Goal: Use online tool/utility: Use online tool/utility

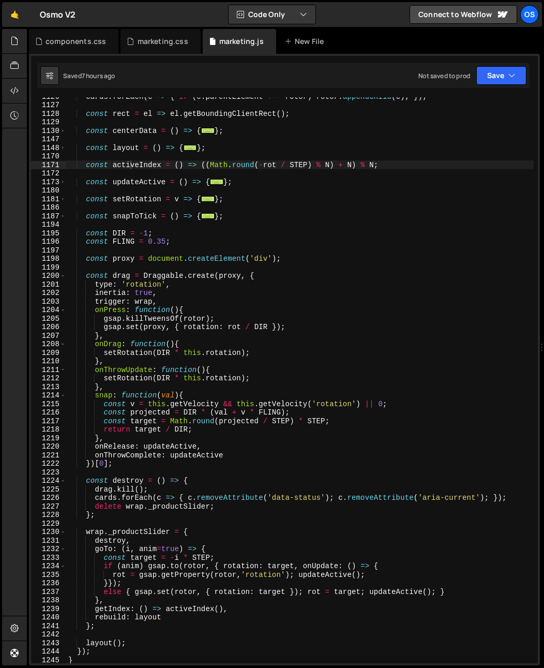
scroll to position [833, 0]
click at [136, 319] on div "cards . forEach ( c => { if ( c . parentElement !== rotor ) rotor . appendChild…" at bounding box center [300, 383] width 468 height 583
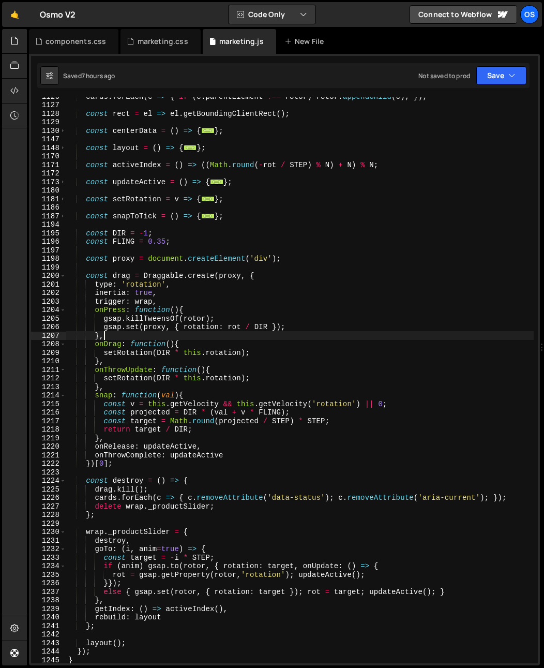
click at [120, 338] on div "cards . forEach ( c => { if ( c . parentElement !== rotor ) rotor . appendChild…" at bounding box center [300, 383] width 468 height 583
click at [168, 300] on div "cards . forEach ( c => { if ( c . parentElement !== rotor ) rotor . appendChild…" at bounding box center [300, 383] width 468 height 583
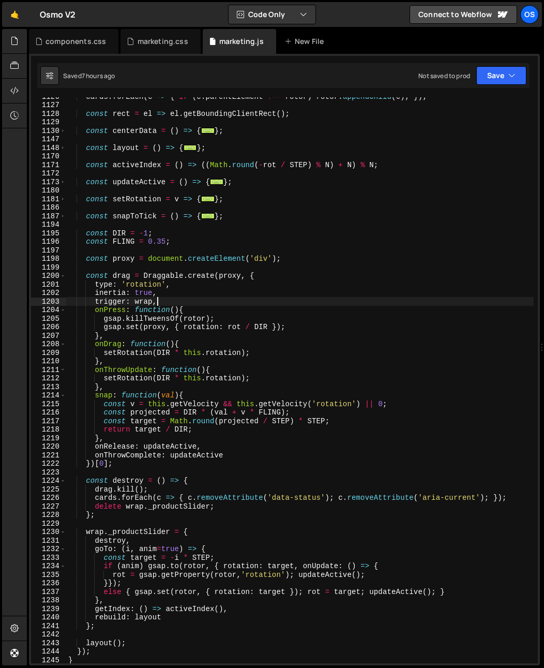
click at [169, 295] on div "cards . forEach ( c => { if ( c . parentElement !== rotor ) rotor . appendChild…" at bounding box center [300, 383] width 468 height 583
click at [167, 298] on div "cards . forEach ( c => { if ( c . parentElement !== rotor ) rotor . appendChild…" at bounding box center [300, 383] width 468 height 583
click at [138, 291] on div "cards . forEach ( c => { if ( c . parentElement !== rotor ) rotor . appendChild…" at bounding box center [300, 383] width 468 height 583
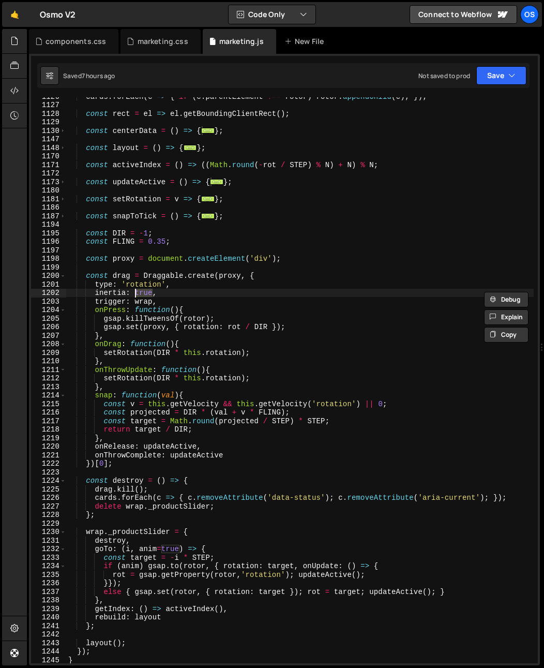
click at [154, 293] on div "cards . forEach ( c => { if ( c . parentElement !== rotor ) rotor . appendChild…" at bounding box center [300, 380] width 468 height 566
drag, startPoint x: 165, startPoint y: 295, endPoint x: 134, endPoint y: 295, distance: 31.6
click at [134, 295] on div "cards . forEach ( c => { if ( c . parentElement !== rotor ) rotor . appendChild…" at bounding box center [300, 383] width 468 height 583
type textarea "inertia: {},"
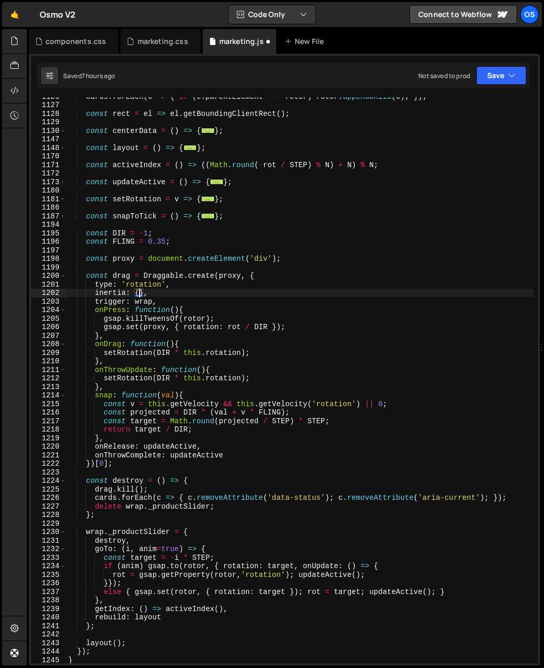
scroll to position [0, 2]
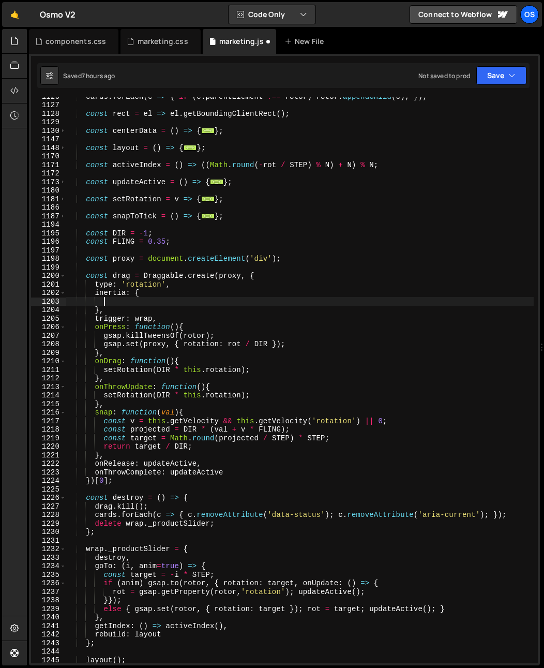
paste textarea "resistance"
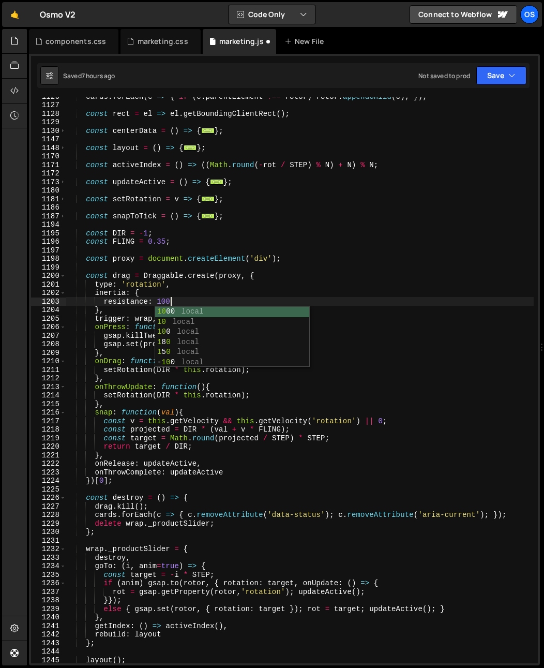
scroll to position [0, 7]
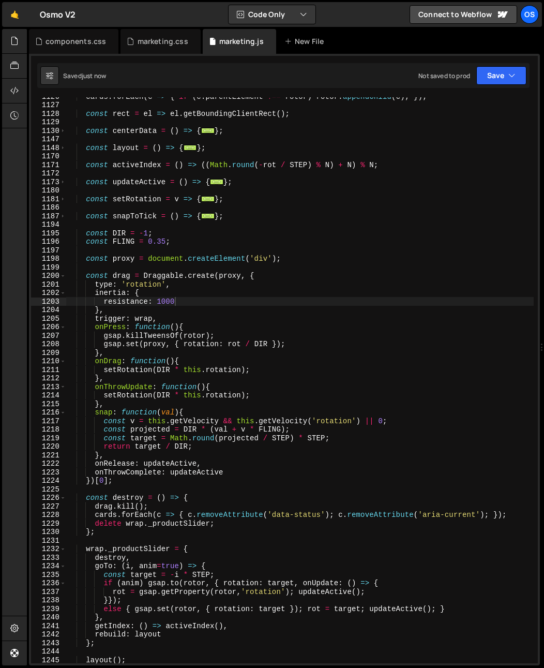
click at [150, 319] on div "cards . forEach ( c => { if ( c . parentElement !== rotor ) rotor . appendChild…" at bounding box center [300, 383] width 468 height 583
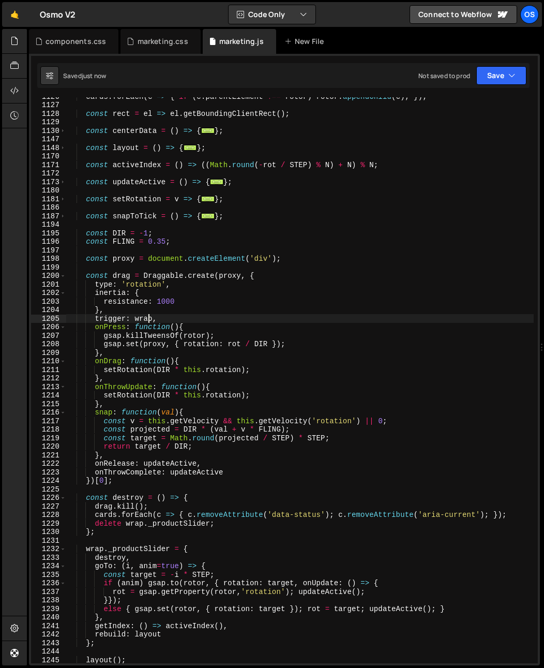
scroll to position [0, 6]
click at [165, 302] on div "cards . forEach ( c => { if ( c . parentElement !== rotor ) rotor . appendChild…" at bounding box center [300, 383] width 468 height 583
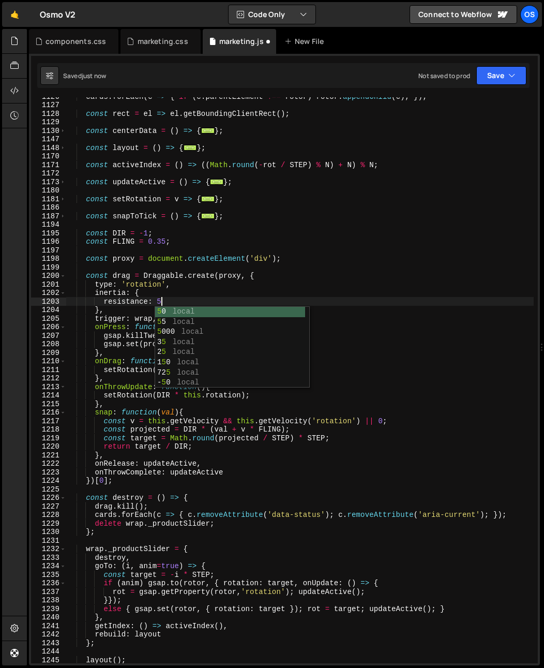
scroll to position [0, 6]
click at [180, 293] on div "cards . forEach ( c => { if ( c . parentElement !== rotor ) rotor . appendChild…" at bounding box center [300, 383] width 468 height 583
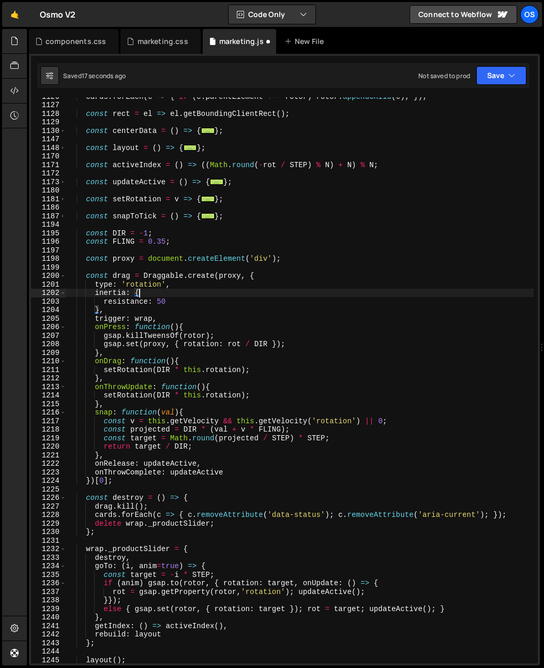
scroll to position [0, 4]
click at [179, 297] on div "cards . forEach ( c => { if ( c . parentElement !== rotor ) rotor . appendChild…" at bounding box center [300, 383] width 468 height 583
click at [180, 302] on div "cards . forEach ( c => { if ( c . parentElement !== rotor ) rotor . appendChild…" at bounding box center [300, 383] width 468 height 583
type textarea "resistance: 50,"
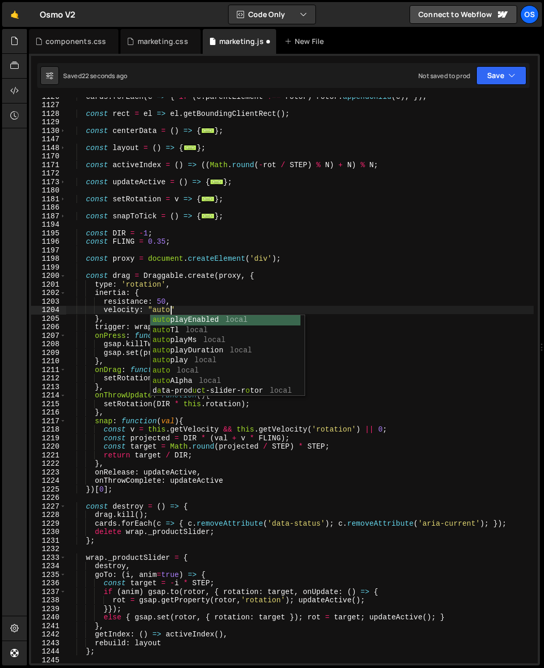
scroll to position [0, 6]
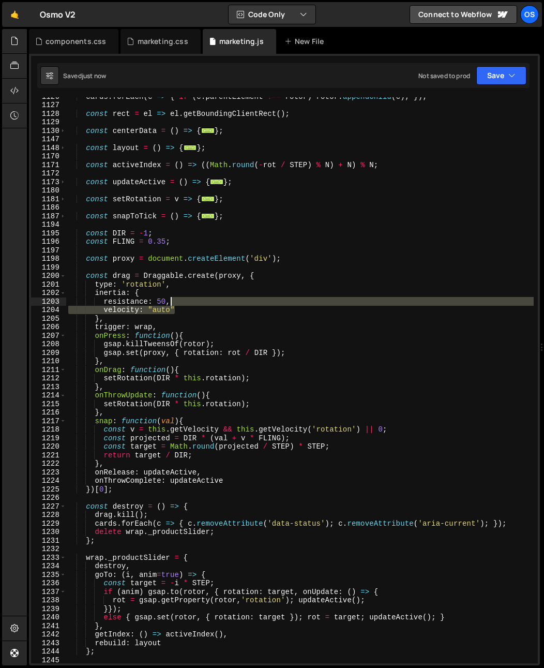
click at [193, 299] on div "cards . forEach ( c => { if ( c . parentElement !== rotor ) rotor . appendChild…" at bounding box center [300, 383] width 468 height 583
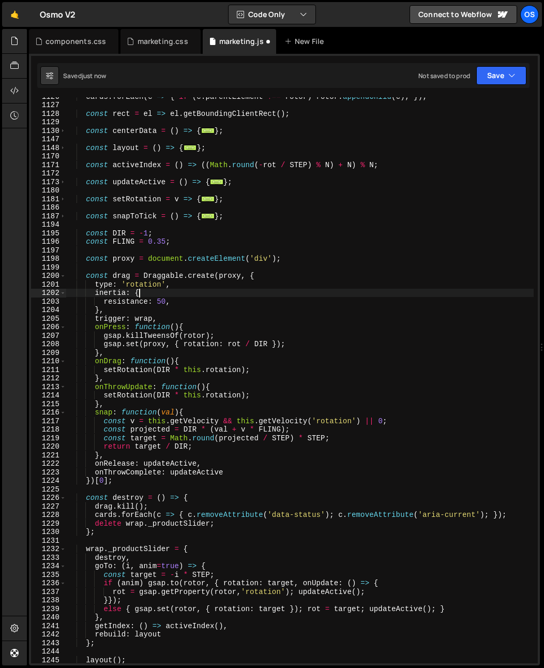
click at [161, 290] on div "cards . forEach ( c => { if ( c . parentElement !== rotor ) rotor . appendChild…" at bounding box center [300, 383] width 468 height 583
type textarea "inertia: {"
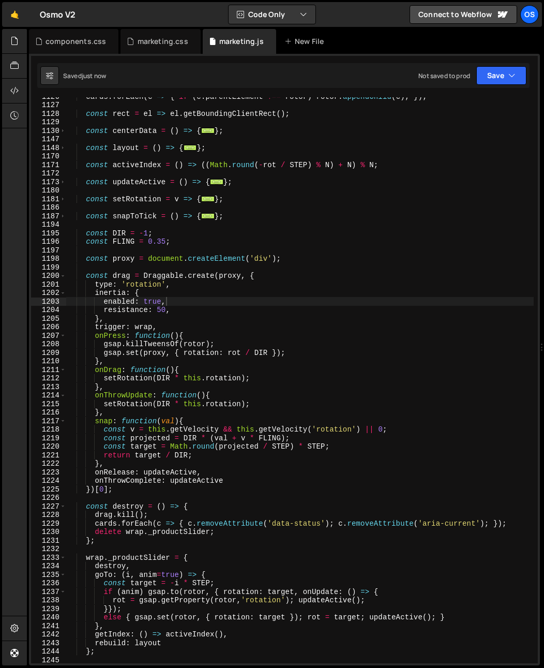
click at [179, 333] on div "cards . forEach ( c => { if ( c . parentElement !== rotor ) rotor . appendChild…" at bounding box center [300, 383] width 468 height 583
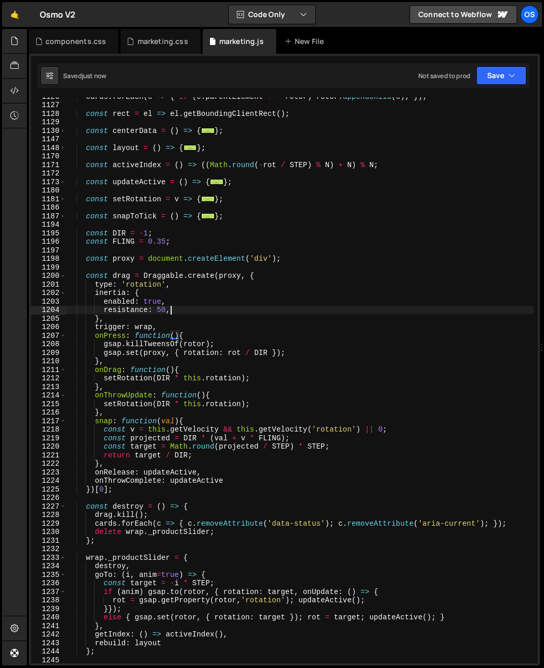
click at [174, 313] on div "cards . forEach ( c => { if ( c . parentElement !== rotor ) rotor . appendChild…" at bounding box center [300, 383] width 468 height 583
click at [181, 313] on div "cards . forEach ( c => { if ( c . parentElement !== rotor ) rotor . appendChild…" at bounding box center [300, 383] width 468 height 583
click at [176, 314] on div "cards . forEach ( c => { if ( c . parentElement !== rotor ) rotor . appendChild…" at bounding box center [300, 383] width 468 height 583
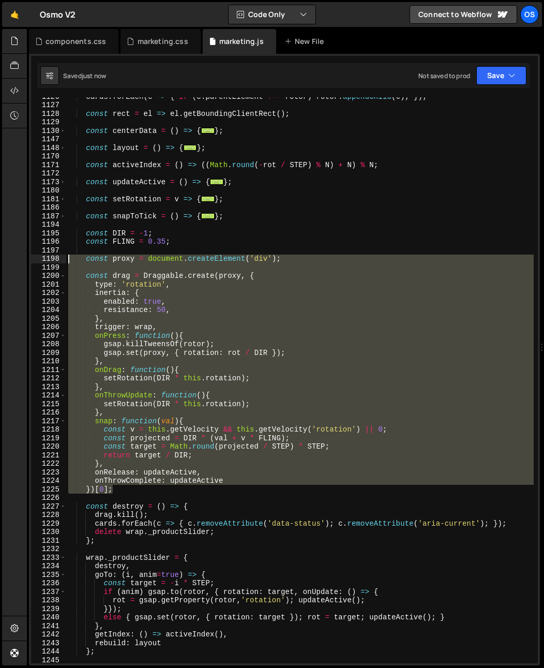
drag, startPoint x: 128, startPoint y: 491, endPoint x: 3, endPoint y: 255, distance: 267.4
click at [3, 255] on div "Hold on a sec... Are you certain you wish to leave this page? Any changes you'v…" at bounding box center [272, 334] width 544 height 668
click at [186, 511] on div "cards . forEach ( c => { if ( c . parentElement !== rotor ) rotor . appendChild…" at bounding box center [300, 383] width 468 height 583
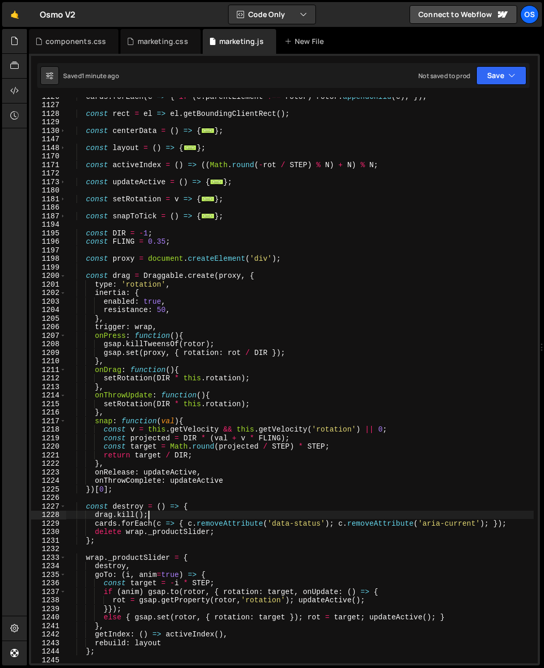
scroll to position [0, 5]
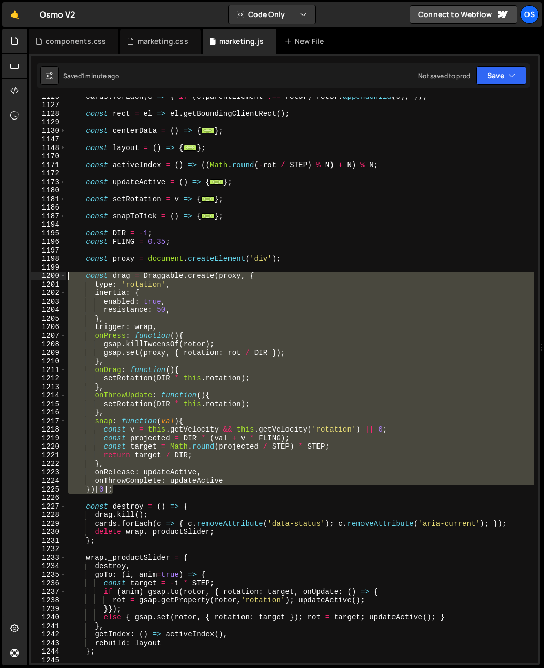
drag, startPoint x: 124, startPoint y: 492, endPoint x: 38, endPoint y: 278, distance: 229.7
click at [38, 278] on div "drag.kill(); 1126 1127 1128 1129 1130 1147 1148 1170 1171 1172 1173 1180 1181 1…" at bounding box center [284, 380] width 507 height 566
paste textarea "})[0];"
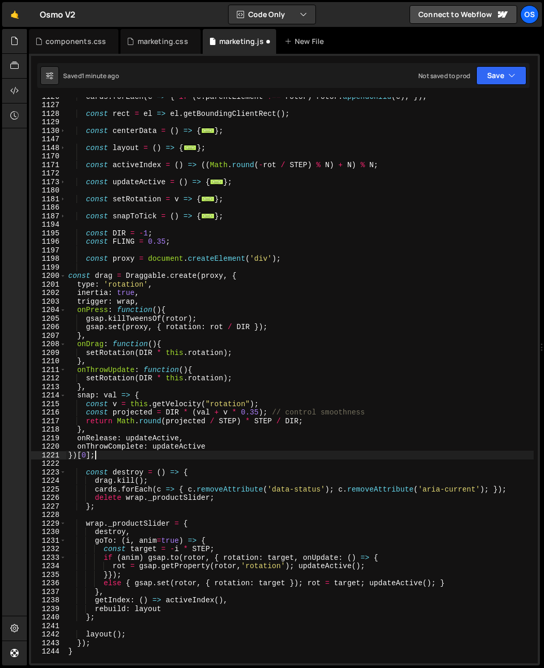
scroll to position [0, 1]
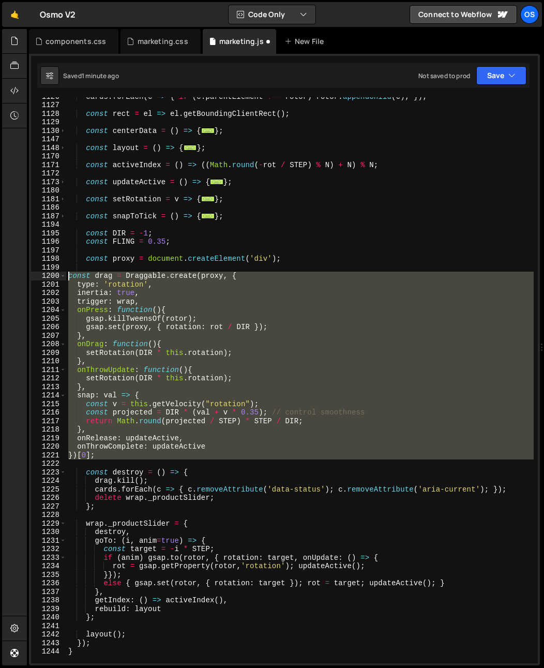
drag, startPoint x: 103, startPoint y: 460, endPoint x: 33, endPoint y: 276, distance: 196.8
click at [33, 276] on div "})[0]; 1126 1127 1128 1129 1130 1147 1148 1170 1171 1172 1173 1180 1181 1186 11…" at bounding box center [284, 380] width 507 height 566
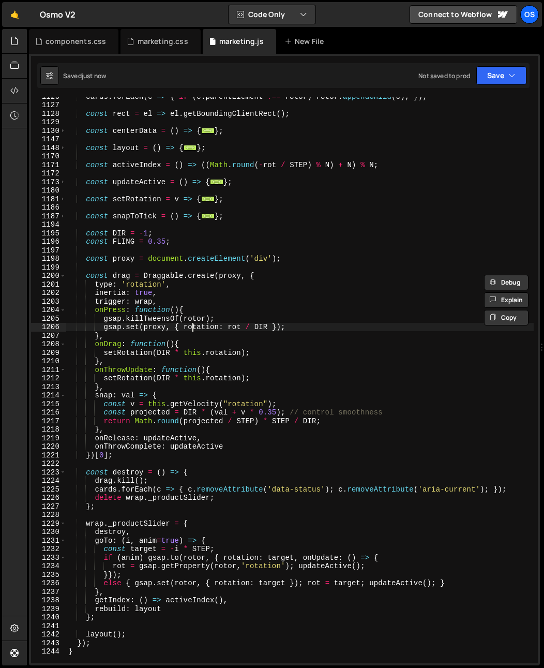
click at [169, 421] on div "cards . forEach ( c => { if ( c . parentElement !== rotor ) rotor . appendChild…" at bounding box center [300, 383] width 468 height 583
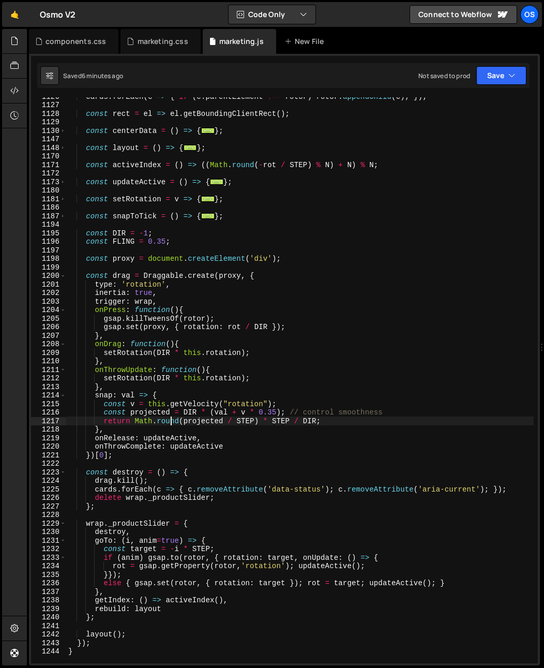
click at [198, 350] on div "cards . forEach ( c => { if ( c . parentElement !== rotor ) rotor . appendChild…" at bounding box center [300, 383] width 468 height 583
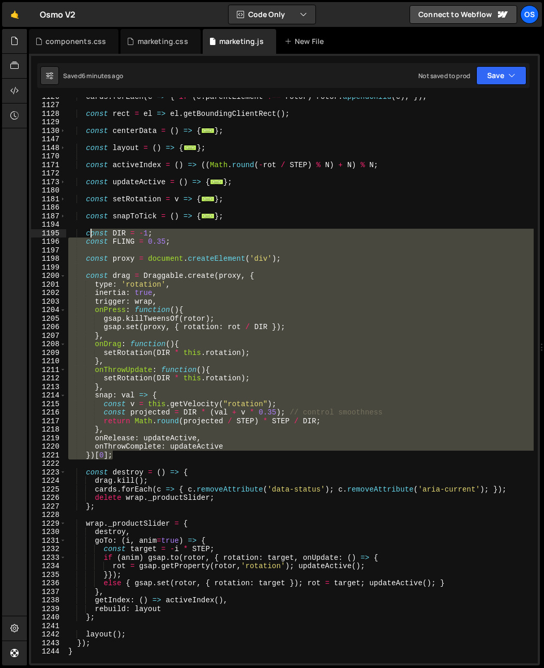
drag, startPoint x: 109, startPoint y: 410, endPoint x: 92, endPoint y: 235, distance: 175.8
click at [92, 235] on div "cards . forEach ( c => { if ( c . parentElement !== rotor ) rotor . appendChild…" at bounding box center [300, 383] width 468 height 583
paste textarea "})[0]"
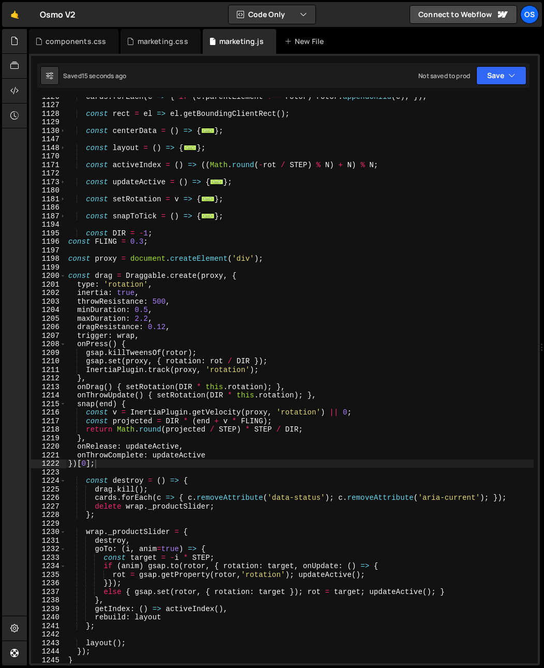
click at [163, 327] on div "cards . forEach ( c => { if ( c . parentElement !== rotor ) rotor . appendChild…" at bounding box center [300, 383] width 468 height 583
click at [100, 459] on div "cards . forEach ( c => { if ( c . parentElement !== rotor ) rotor . appendChild…" at bounding box center [300, 383] width 468 height 583
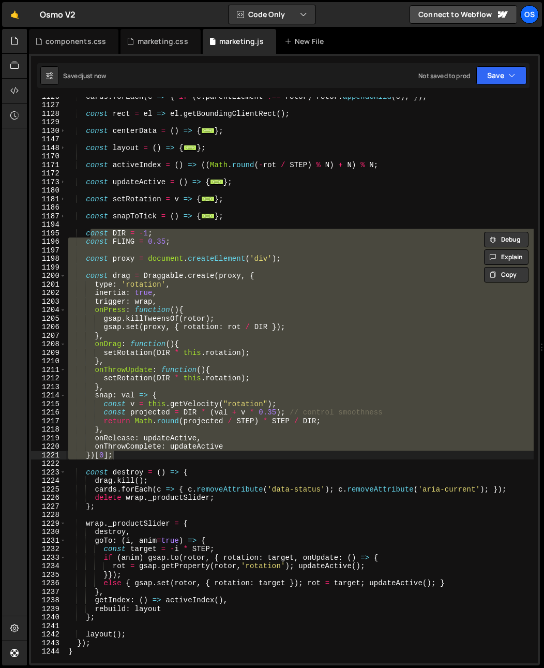
click at [105, 407] on div "cards . forEach ( c => { if ( c . parentElement !== rotor ) rotor . appendChild…" at bounding box center [300, 380] width 468 height 566
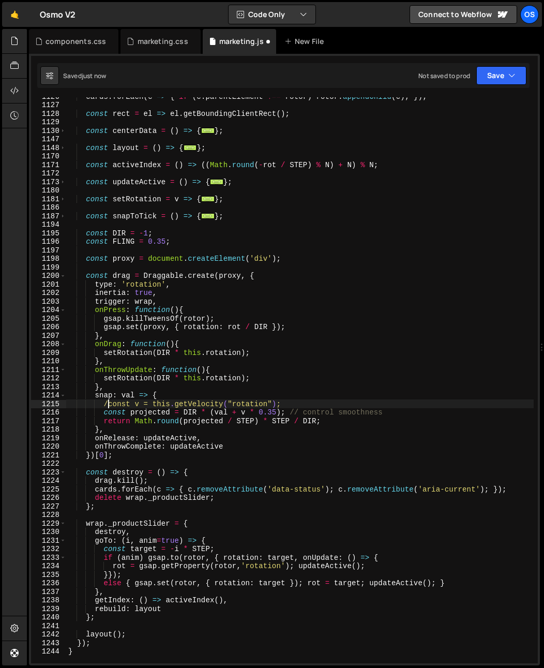
scroll to position [0, 3]
click at [105, 412] on div "cards . forEach ( c => { if ( c . parentElement !== rotor ) rotor . appendChild…" at bounding box center [300, 383] width 468 height 583
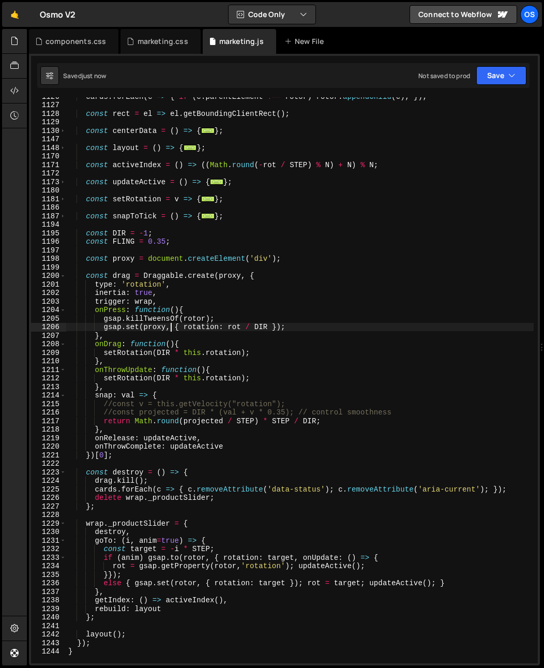
click at [170, 325] on div "cards . forEach ( c => { if ( c . parentElement !== rotor ) rotor . appendChild…" at bounding box center [300, 383] width 468 height 583
click at [161, 285] on div "cards . forEach ( c => { if ( c . parentElement !== rotor ) rotor . appendChild…" at bounding box center [300, 383] width 468 height 583
click at [158, 343] on div "cards . forEach ( c => { if ( c . parentElement !== rotor ) rotor . appendChild…" at bounding box center [300, 383] width 468 height 583
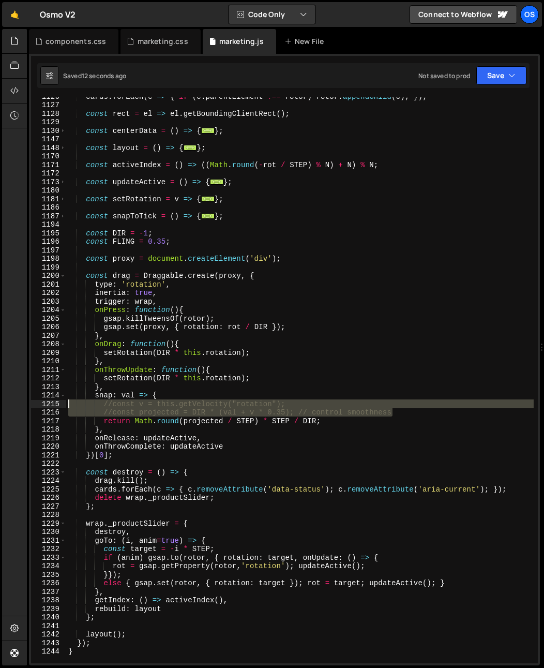
drag, startPoint x: 423, startPoint y: 416, endPoint x: 21, endPoint y: 400, distance: 401.9
click at [21, 400] on div "Hold on a sec... Are you certain you wish to leave this page? Any changes you'v…" at bounding box center [272, 334] width 544 height 668
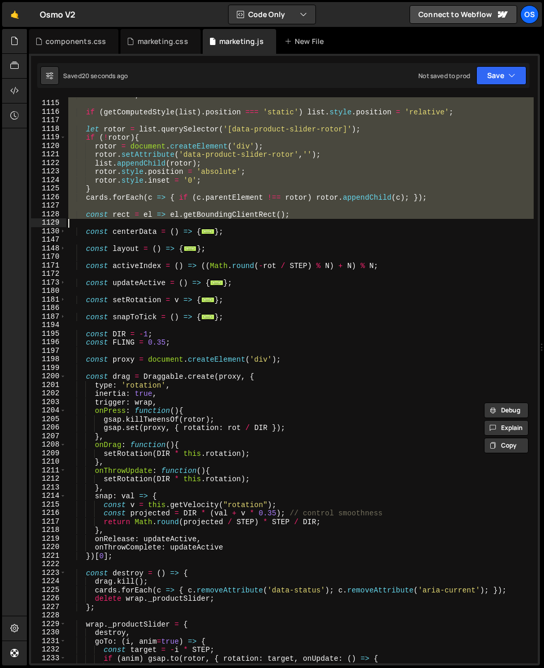
scroll to position [1105, 0]
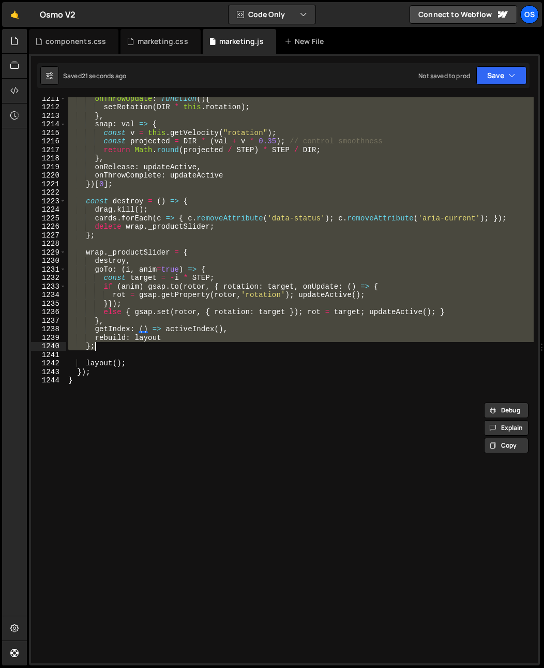
drag, startPoint x: 70, startPoint y: 168, endPoint x: 133, endPoint y: 422, distance: 261.6
click at [133, 422] on div "onThrowUpdate : function ( ) { setRotation ( DIR * this . rotation ) ; } , snap…" at bounding box center [300, 385] width 468 height 583
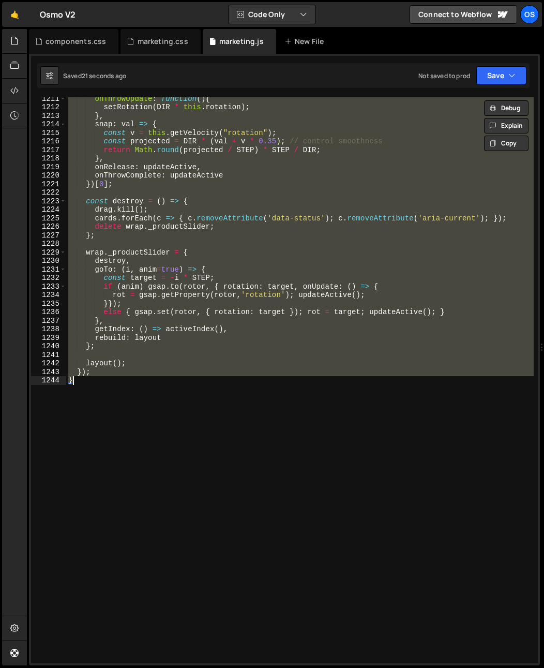
scroll to position [0, 1]
click at [14, 352] on div at bounding box center [14, 347] width 25 height 637
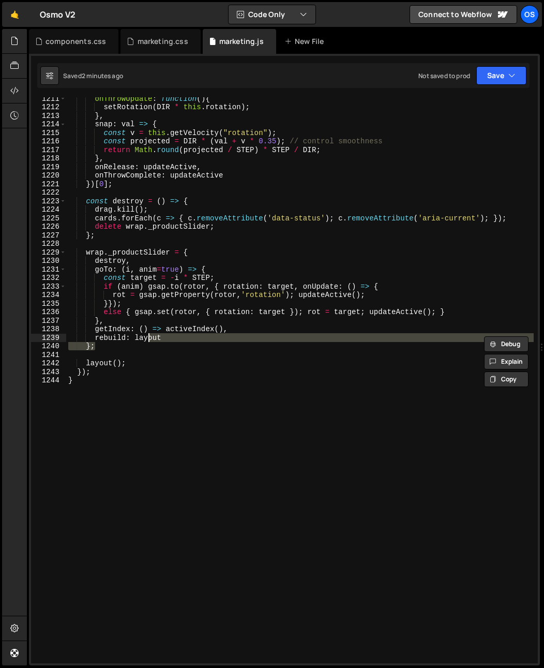
click at [147, 341] on div "onThrowUpdate : function ( ) { setRotation ( DIR * this . rotation ) ; } , snap…" at bounding box center [300, 385] width 468 height 583
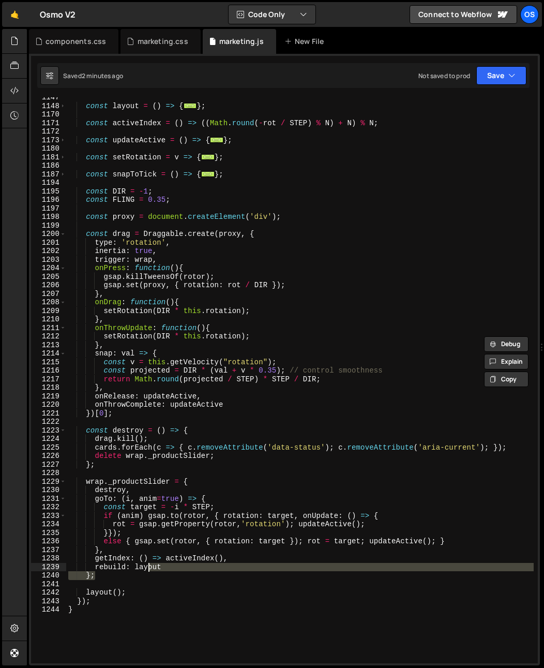
scroll to position [816, 0]
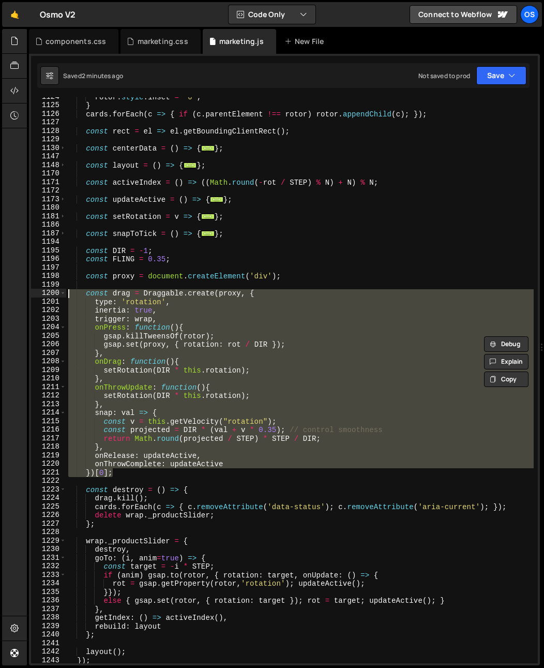
drag, startPoint x: 119, startPoint y: 477, endPoint x: 47, endPoint y: 294, distance: 196.4
click at [47, 294] on div "rebuild: layout }; 1124 1125 1126 1127 1128 1129 1130 1147 1148 1170 1171 1172 …" at bounding box center [284, 380] width 507 height 566
paste textarea "})[0];"
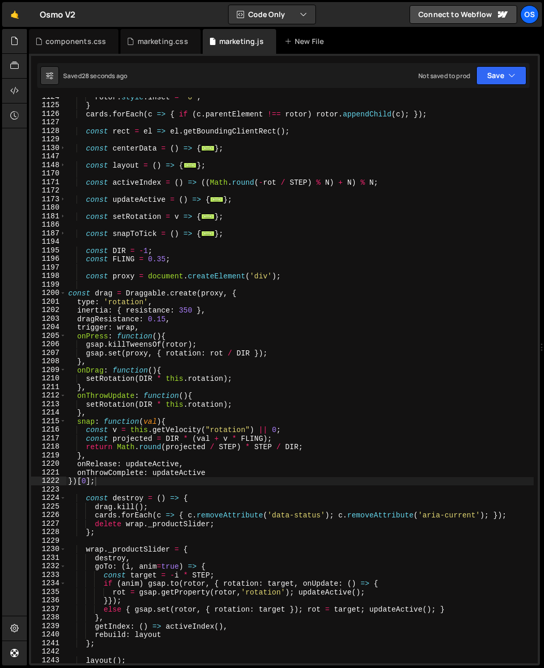
click at [183, 349] on div "rotor . style . inset = '0' ; } cards . forEach ( c => { if ( c . parentElement…" at bounding box center [300, 384] width 468 height 583
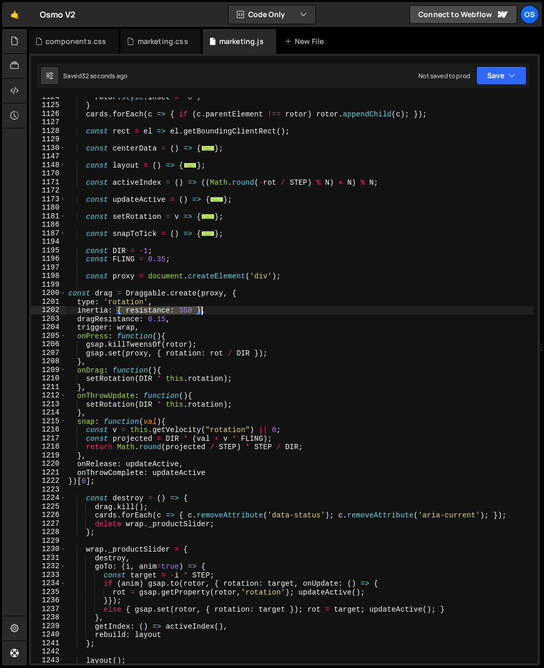
drag, startPoint x: 116, startPoint y: 311, endPoint x: 202, endPoint y: 315, distance: 86.0
click at [202, 310] on div "rotor . style . inset = '0' ; } cards . forEach ( c => { if ( c . parentElement…" at bounding box center [300, 384] width 468 height 583
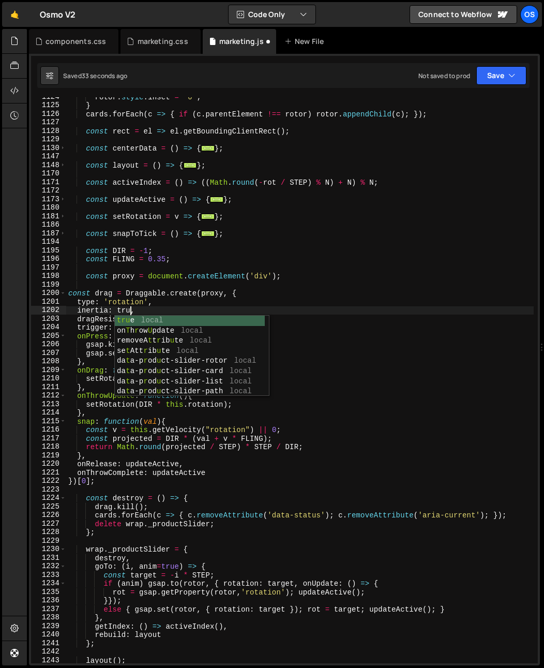
scroll to position [0, 4]
click at [121, 280] on div "rotor . style . inset = '0' ; } cards . forEach ( c => { if ( c . parentElement…" at bounding box center [300, 384] width 468 height 583
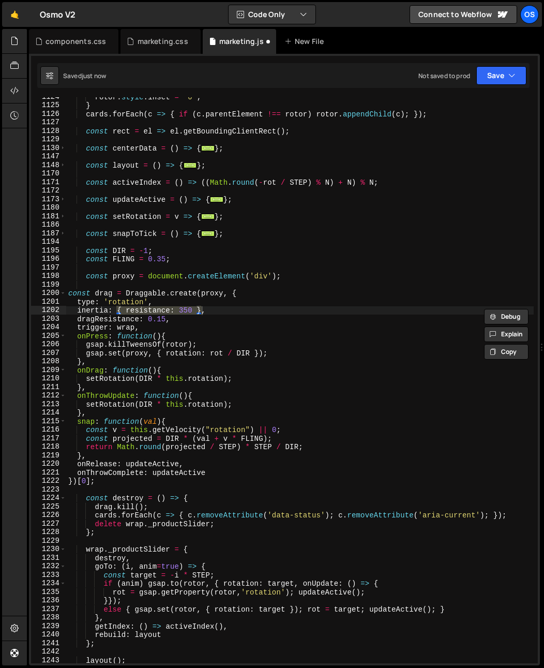
click at [185, 319] on div "rotor . style . inset = '0' ; } cards . forEach ( c => { if ( c . parentElement…" at bounding box center [300, 384] width 468 height 583
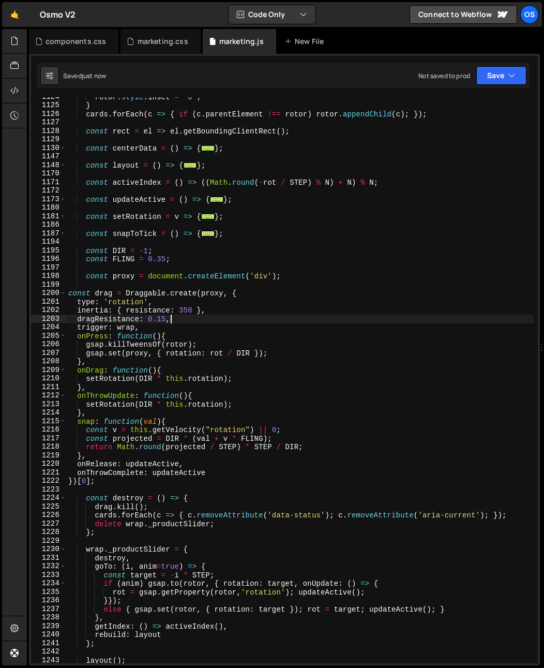
click at [190, 322] on div "rotor . style . inset = '0' ; } cards . forEach ( c => { if ( c . parentElement…" at bounding box center [300, 384] width 468 height 583
drag, startPoint x: 161, startPoint y: 320, endPoint x: 156, endPoint y: 321, distance: 5.8
click at [156, 321] on div "rotor . style . inset = '0' ; } cards . forEach ( c => { if ( c . parentElement…" at bounding box center [300, 384] width 468 height 583
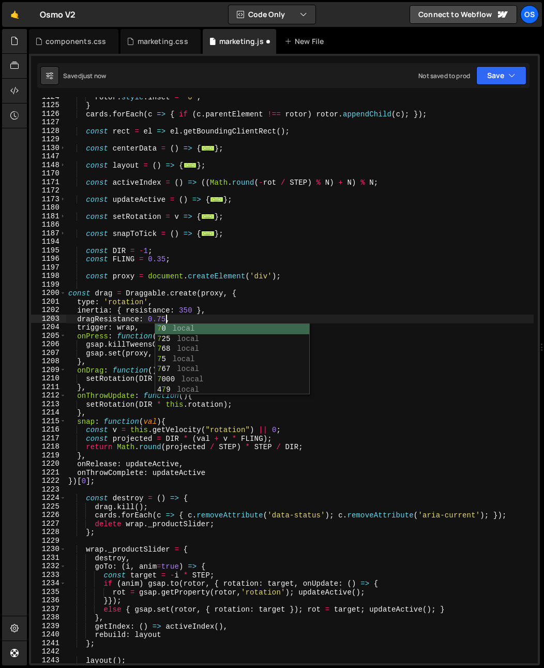
scroll to position [0, 6]
click at [167, 336] on div "75 local 7 2 5 local" at bounding box center [232, 344] width 154 height 40
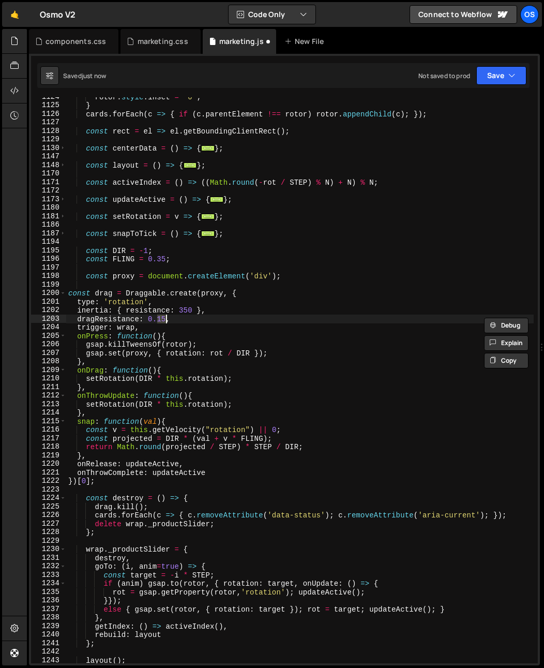
click at [169, 332] on div "rotor . style . inset = '0' ; } cards . forEach ( c => { if ( c . parentElement…" at bounding box center [300, 384] width 468 height 583
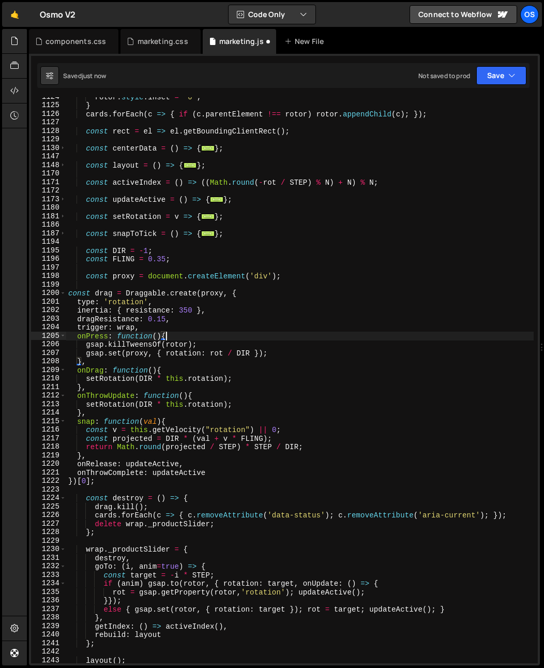
click at [174, 326] on div "rotor . style . inset = '0' ; } cards . forEach ( c => { if ( c . parentElement…" at bounding box center [300, 384] width 468 height 583
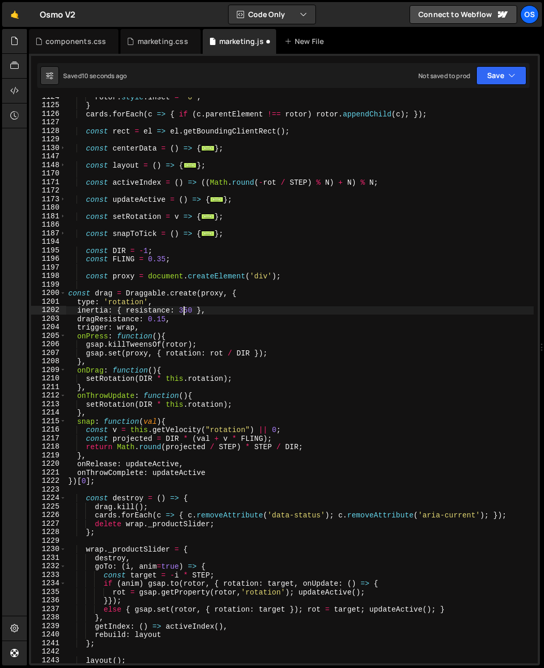
click at [185, 314] on div "rotor . style . inset = '0' ; } cards . forEach ( c => { if ( c . parentElement…" at bounding box center [300, 384] width 468 height 583
type textarea "inertia: { resistance: 100 },"
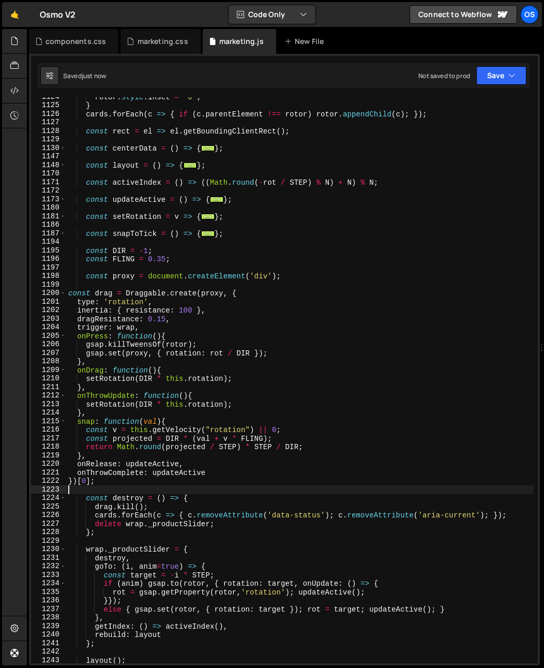
drag, startPoint x: 226, startPoint y: 492, endPoint x: 223, endPoint y: 499, distance: 8.6
click at [226, 492] on div "rotor . style . inset = '0' ; } cards . forEach ( c => { if ( c . parentElement…" at bounding box center [300, 384] width 468 height 583
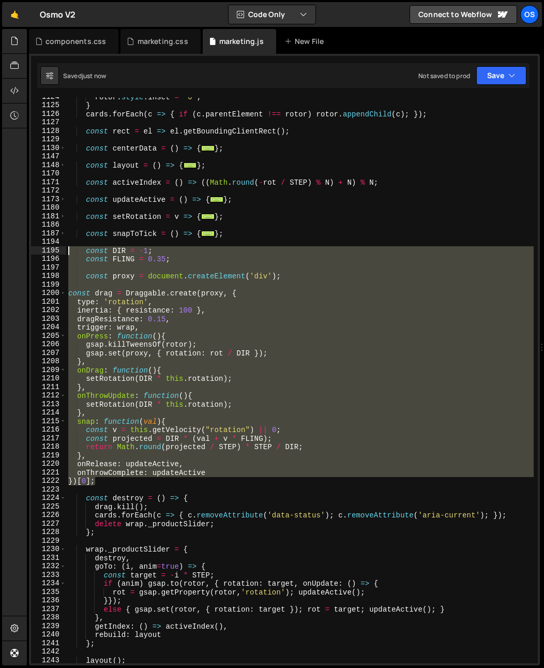
drag, startPoint x: 112, startPoint y: 483, endPoint x: 31, endPoint y: 252, distance: 244.9
click at [31, 252] on div "1124 1125 1126 1127 1128 1129 1130 1147 1148 1170 1171 1172 1173 1180 1181 1186…" at bounding box center [284, 360] width 511 height 612
click at [109, 350] on div "rotor . style . inset = '0' ; } cards . forEach ( c => { if ( c . parentElement…" at bounding box center [300, 380] width 468 height 566
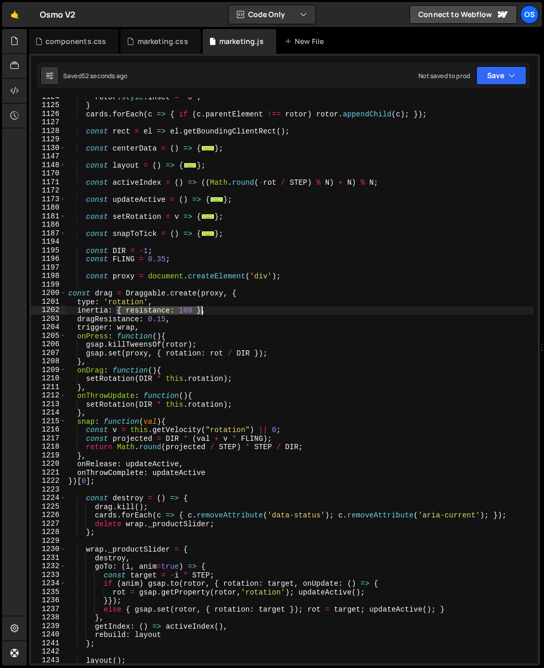
drag, startPoint x: 119, startPoint y: 311, endPoint x: 203, endPoint y: 310, distance: 84.9
click at [203, 310] on div "rotor . style . inset = '0' ; } cards . forEach ( c => { if ( c . parentElement…" at bounding box center [300, 384] width 468 height 583
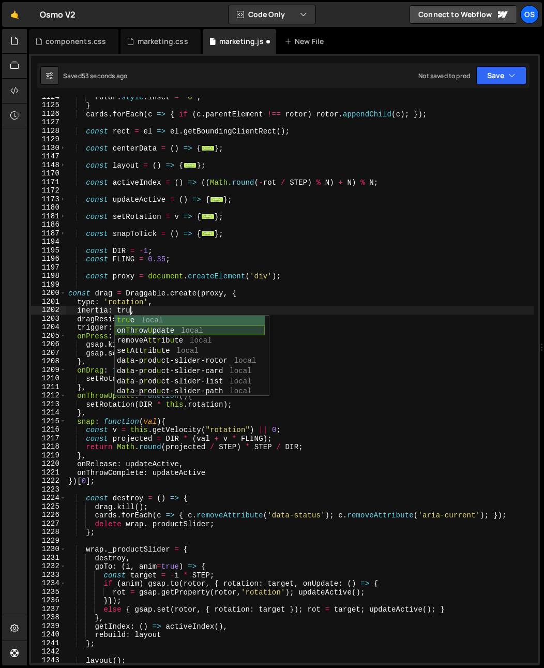
scroll to position [0, 4]
drag, startPoint x: 80, startPoint y: 330, endPoint x: 77, endPoint y: 320, distance: 10.3
click at [79, 328] on div "rotor . style . inset = '0' ; } cards . forEach ( c => { if ( c . parentElement…" at bounding box center [300, 384] width 468 height 583
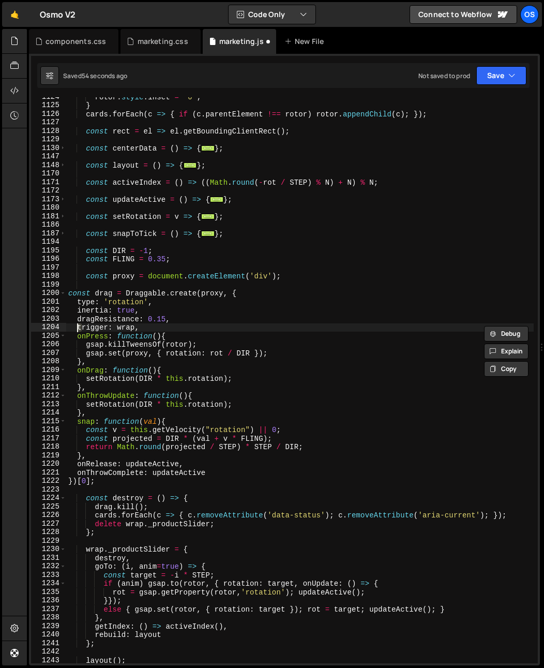
click at [76, 317] on div "rotor . style . inset = '0' ; } cards . forEach ( c => { if ( c . parentElement…" at bounding box center [300, 384] width 468 height 583
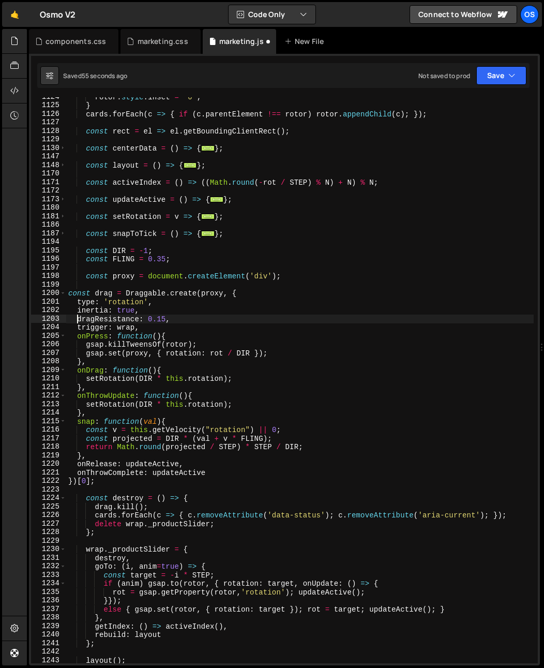
scroll to position [0, 1]
click at [95, 435] on div "rotor . style . inset = '0' ; } cards . forEach ( c => { if ( c . parentElement…" at bounding box center [300, 384] width 468 height 583
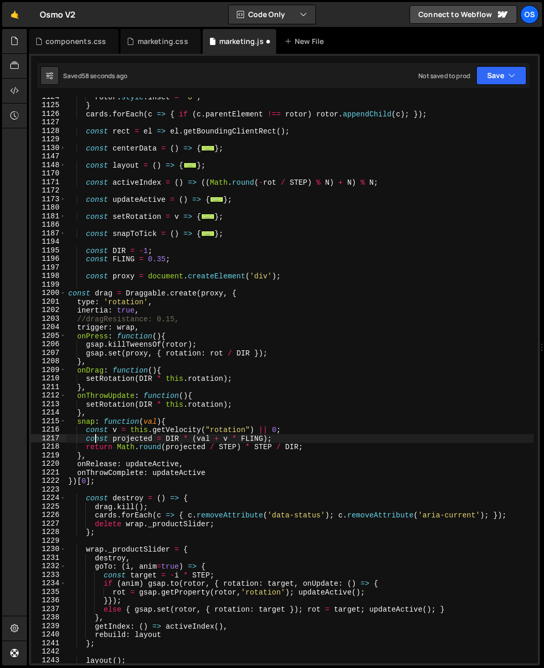
click at [188, 446] on div "rotor . style . inset = '0' ; } cards . forEach ( c => { if ( c . parentElement…" at bounding box center [300, 384] width 468 height 583
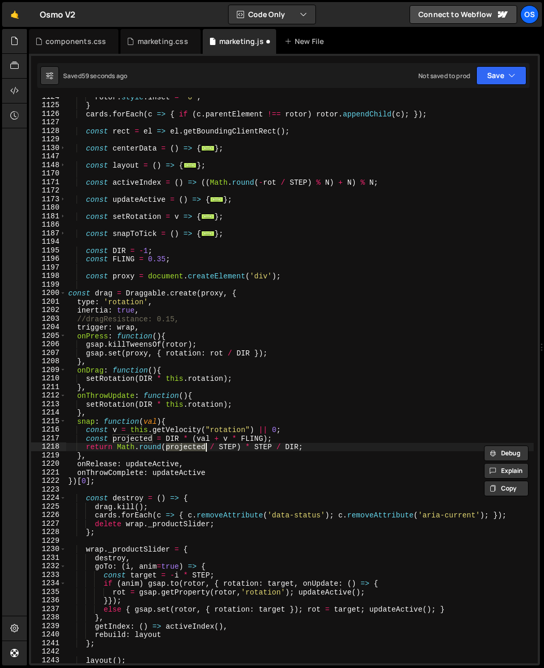
click at [246, 432] on div "rotor . style . inset = '0' ; } cards . forEach ( c => { if ( c . parentElement…" at bounding box center [300, 384] width 468 height 583
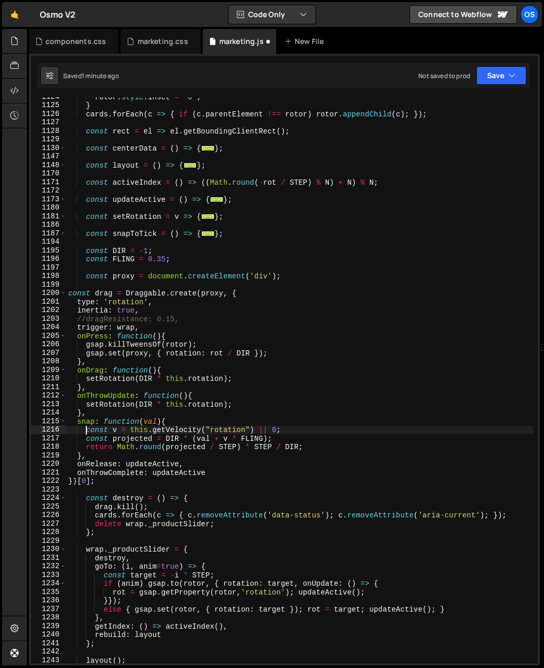
click at [86, 431] on div "rotor . style . inset = '0' ; } cards . forEach ( c => { if ( c . parentElement…" at bounding box center [300, 384] width 468 height 583
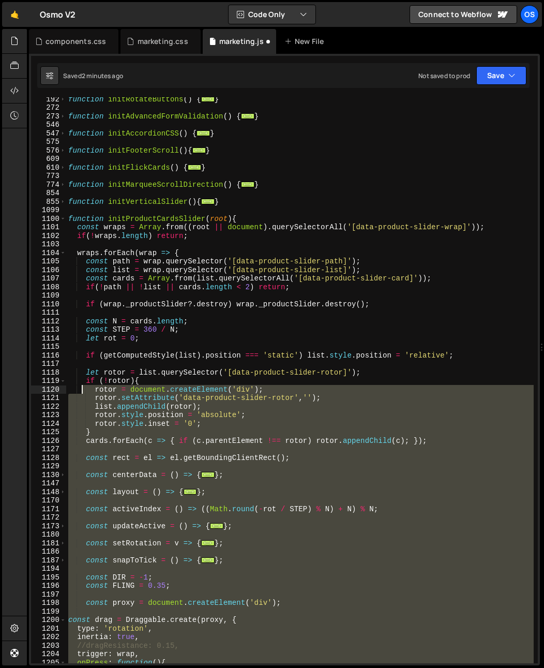
scroll to position [489, 0]
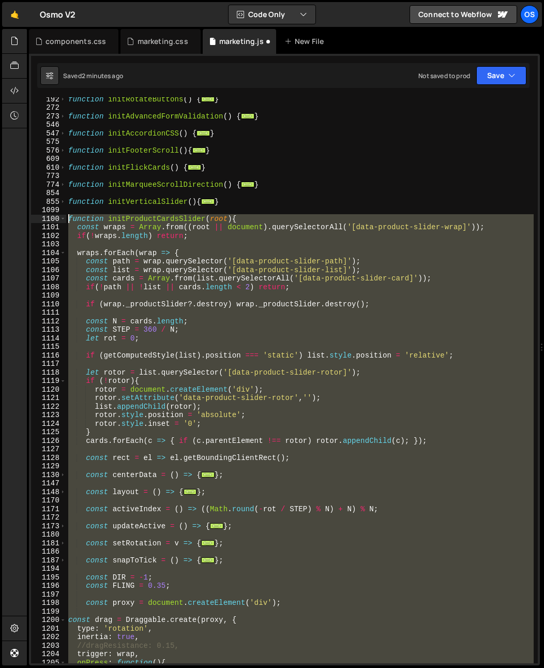
drag, startPoint x: 164, startPoint y: 501, endPoint x: 34, endPoint y: 219, distance: 309.6
click at [34, 219] on div "const v = this.getVelocity("rotation") || 0; 192 272 273 546 547 575 576 609 61…" at bounding box center [284, 380] width 507 height 566
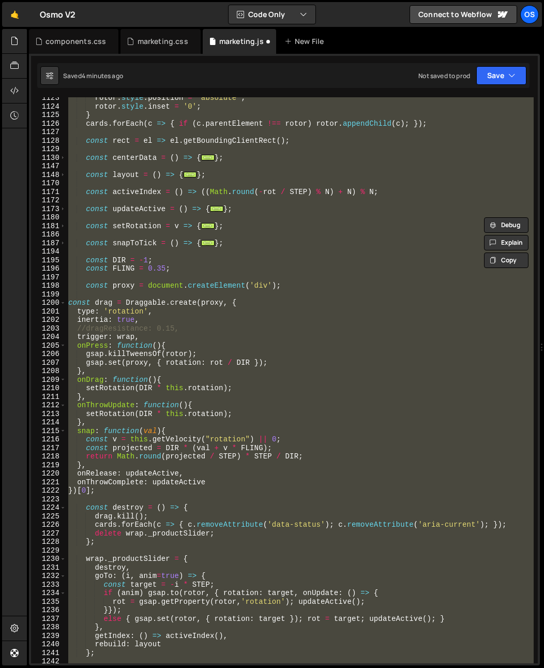
scroll to position [838, 0]
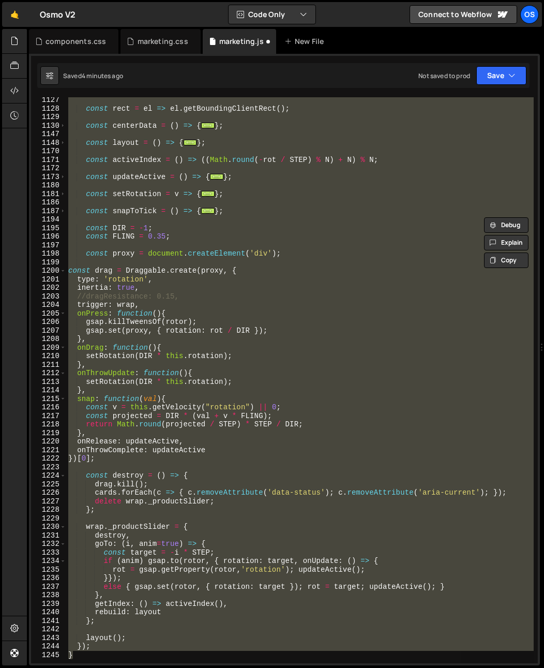
click at [111, 459] on div "const rect = el => el . getBoundingClientRect ( ) ; const centerData = ( ) => {…" at bounding box center [300, 380] width 468 height 566
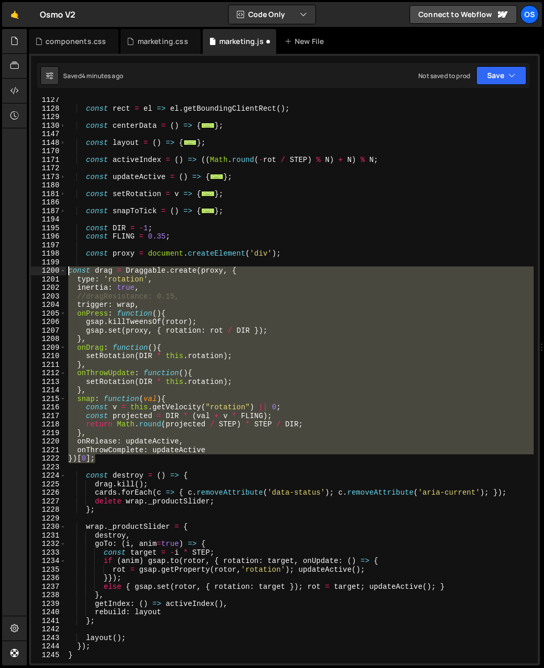
drag, startPoint x: 107, startPoint y: 460, endPoint x: 22, endPoint y: 270, distance: 208.3
click at [22, 270] on div "Hold on a sec... Are you certain you wish to leave this page? Any changes you'v…" at bounding box center [272, 334] width 544 height 668
paste textarea "})[0];"
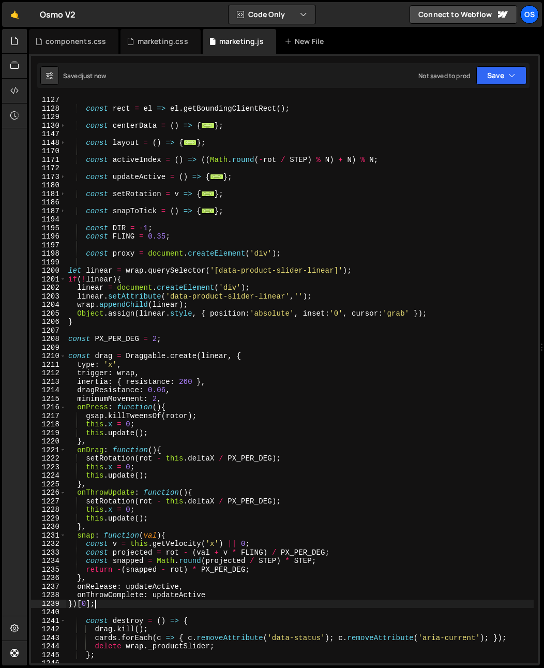
click at [89, 255] on div "const rect = el => el . getBoundingClientRect ( ) ; const centerData = ( ) => {…" at bounding box center [300, 387] width 468 height 583
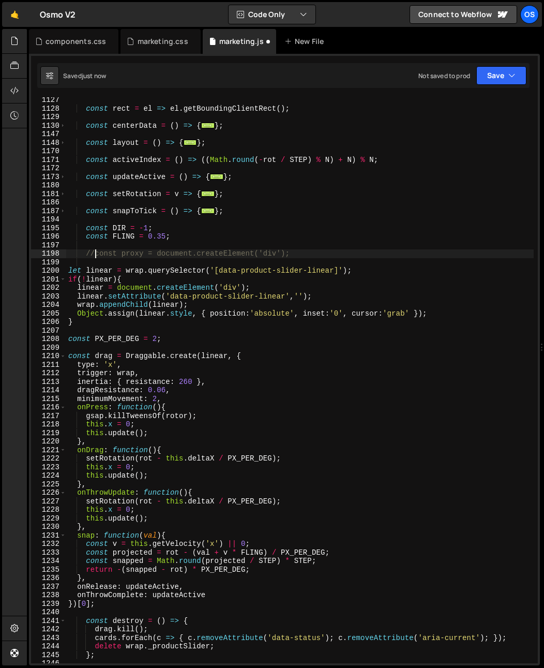
scroll to position [0, 2]
click at [138, 254] on div "const rect = el => el . getBoundingClientRect ( ) ; const centerData = ( ) => {…" at bounding box center [300, 387] width 468 height 583
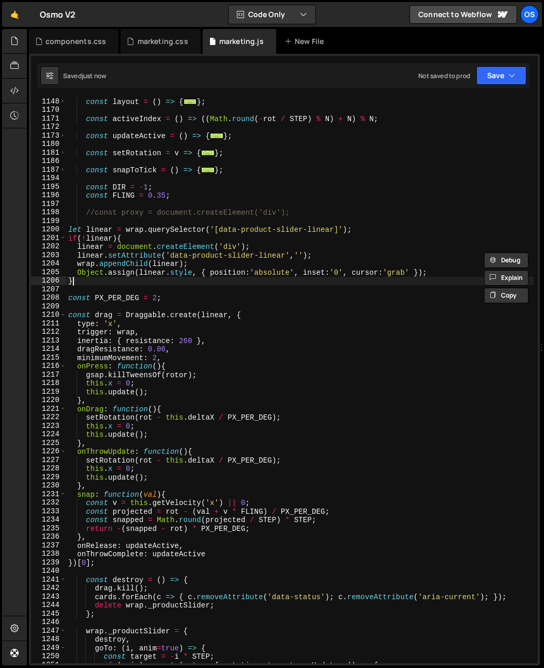
click at [181, 284] on div "const layout = ( ) => { ... } ; const activeIndex = ( ) => (( Math . round ( - …" at bounding box center [300, 388] width 468 height 583
click at [190, 232] on div "const layout = ( ) => { ... } ; const activeIndex = ( ) => (( Math . round ( - …" at bounding box center [300, 388] width 468 height 583
type textarea "let linear = wrap.querySelector('[data-product-slider-linear]');"
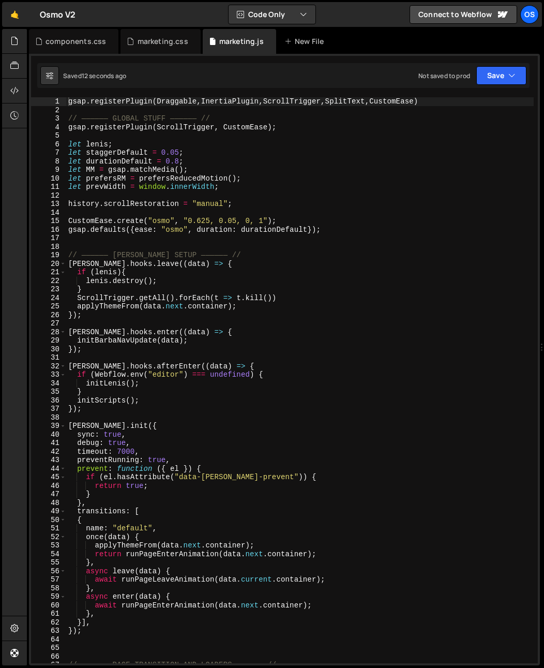
click at [176, 284] on div "gsap . registerPlugin ( Draggable , InertiaPlugin , ScrollTrigger , SplitText ,…" at bounding box center [300, 388] width 468 height 583
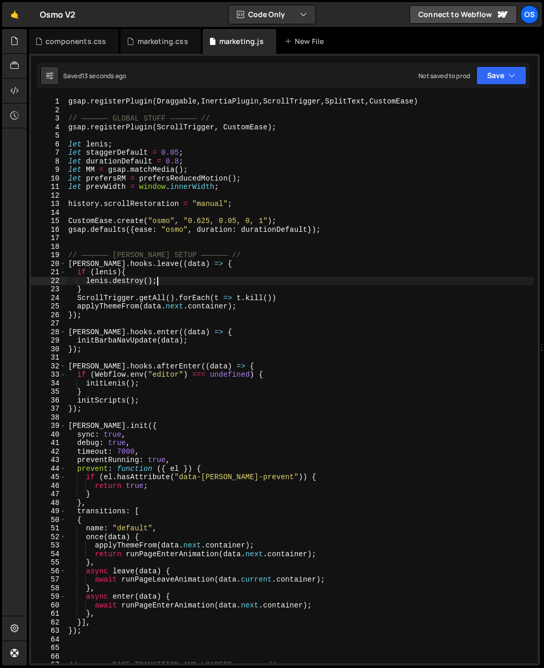
click at [59, 263] on div "20" at bounding box center [48, 264] width 35 height 9
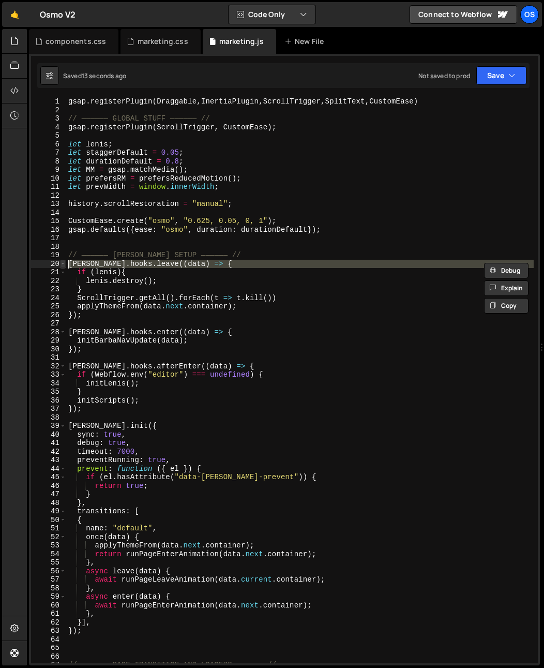
click at [62, 264] on span at bounding box center [63, 264] width 6 height 9
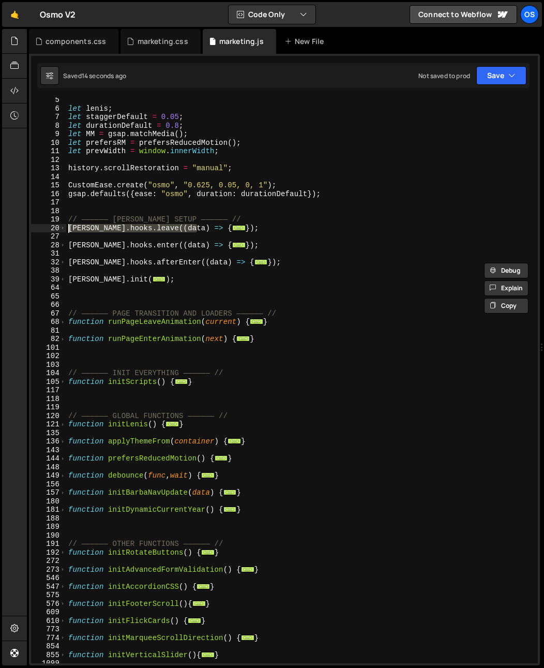
scroll to position [328, 0]
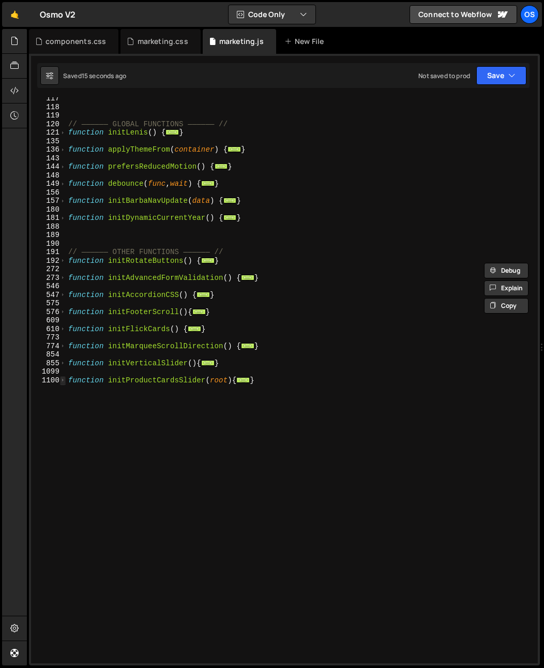
click at [61, 384] on span at bounding box center [63, 380] width 6 height 9
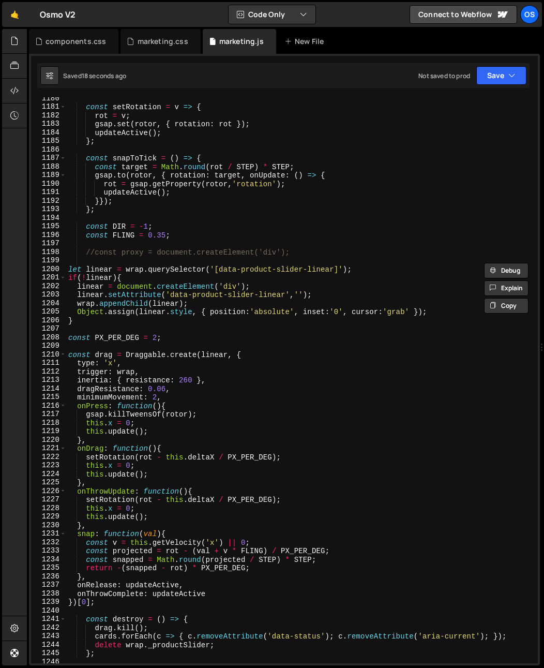
scroll to position [1324, 0]
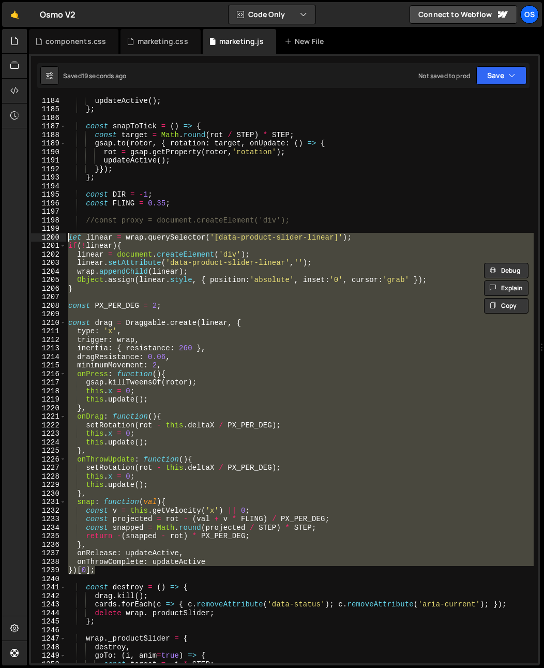
drag, startPoint x: 103, startPoint y: 572, endPoint x: 30, endPoint y: 234, distance: 345.4
click at [30, 234] on div "[PERSON_NAME].hooks.leave((data) => { if ([PERSON_NAME]){ 1184 1185 1186 1187 1…" at bounding box center [284, 360] width 511 height 612
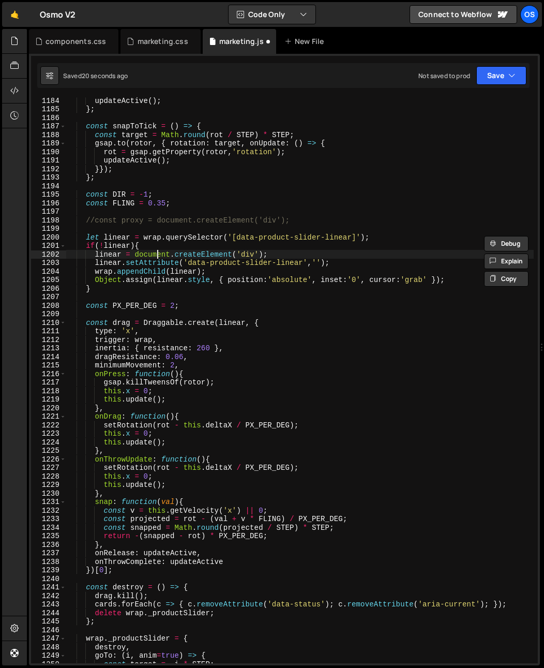
click at [158, 256] on div "updateActive ( ) ; } ; const snapToTick = ( ) => { const target = Math . round …" at bounding box center [300, 387] width 468 height 583
click at [240, 368] on div "updateActive ( ) ; } ; const snapToTick = ( ) => { const target = Math . round …" at bounding box center [300, 387] width 468 height 583
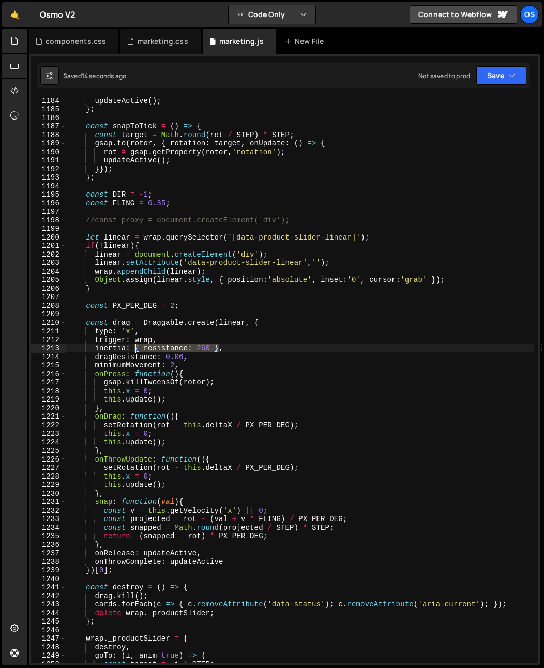
drag, startPoint x: 220, startPoint y: 348, endPoint x: 136, endPoint y: 348, distance: 83.8
click at [136, 348] on div "updateActive ( ) ; } ; const snapToTick = ( ) => { const target = Math . round …" at bounding box center [300, 387] width 468 height 583
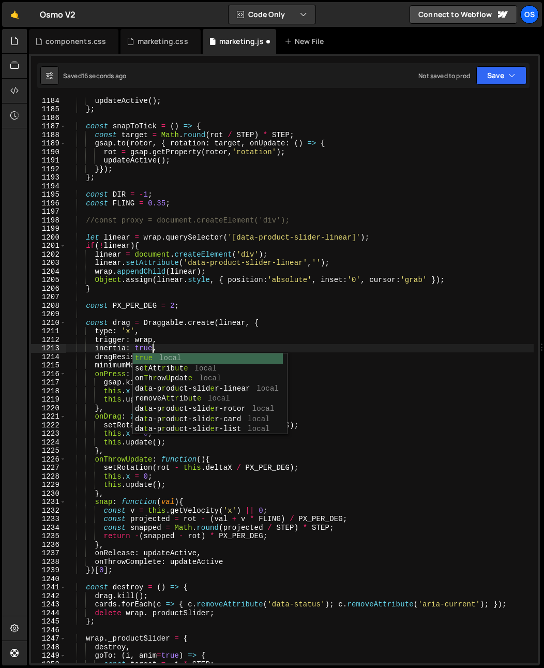
scroll to position [0, 6]
click at [174, 535] on div "updateActive ( ) ; } ; const snapToTick = ( ) => { const target = Math . round …" at bounding box center [300, 387] width 468 height 583
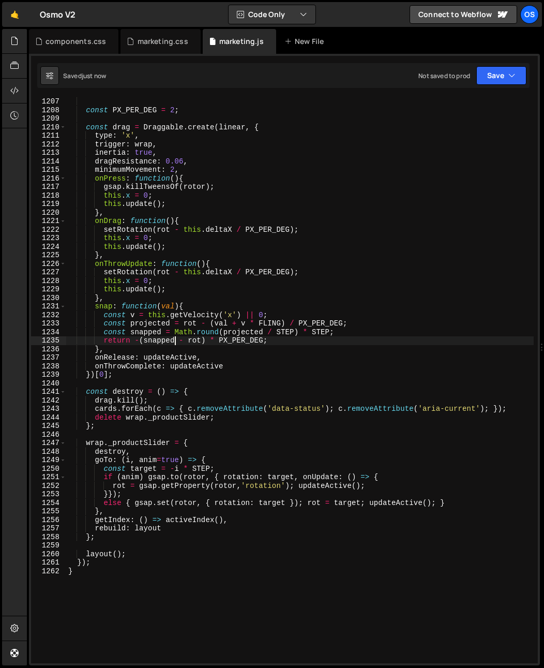
scroll to position [1520, 0]
click at [137, 571] on div "const PX_PER_DEG = 2 ; const drag = Draggable . create ( linear , { type : 'x' …" at bounding box center [300, 388] width 468 height 583
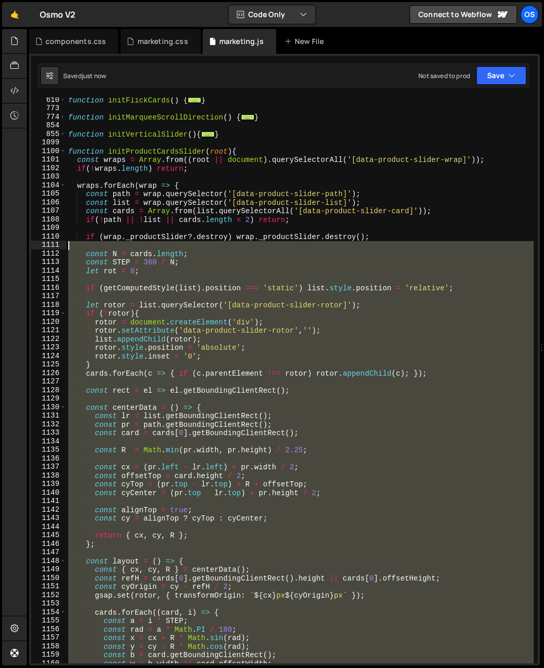
scroll to position [556, 0]
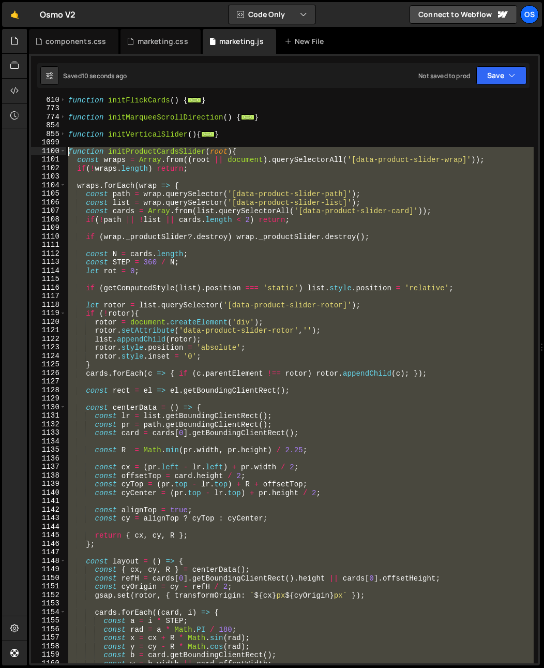
drag, startPoint x: 116, startPoint y: 582, endPoint x: 45, endPoint y: 154, distance: 434.0
click at [45, 154] on div "} 610 773 774 854 855 1099 1100 1101 1102 1103 1104 1105 1106 1107 1108 1109 11…" at bounding box center [284, 380] width 507 height 566
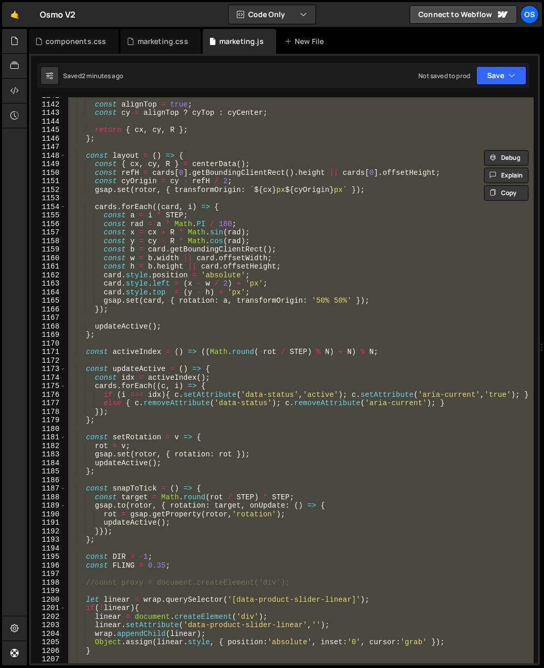
scroll to position [859, 0]
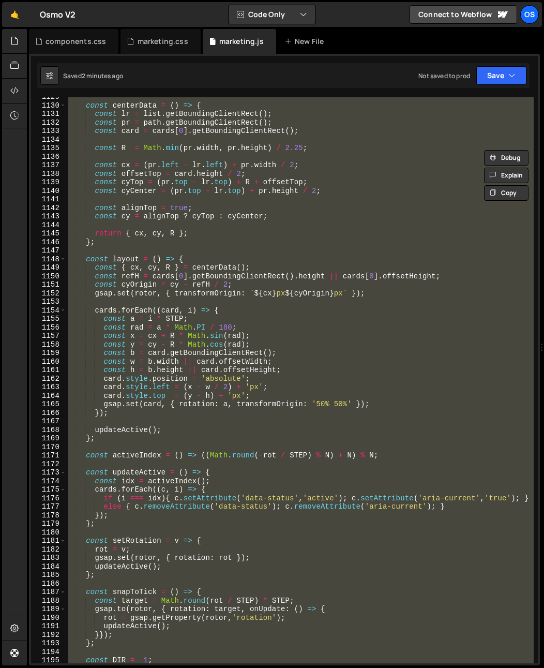
click at [97, 264] on div "const centerData = ( ) => { const lr = list . getBoundingClientRect ( ) ; const…" at bounding box center [300, 380] width 468 height 566
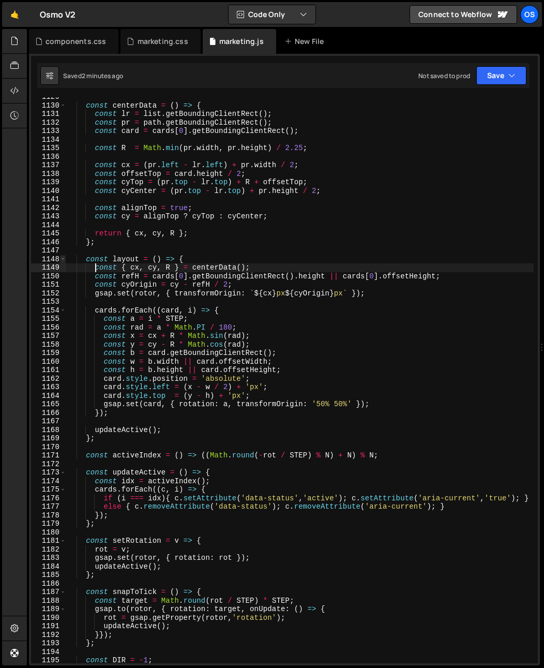
click at [63, 256] on span at bounding box center [63, 259] width 6 height 9
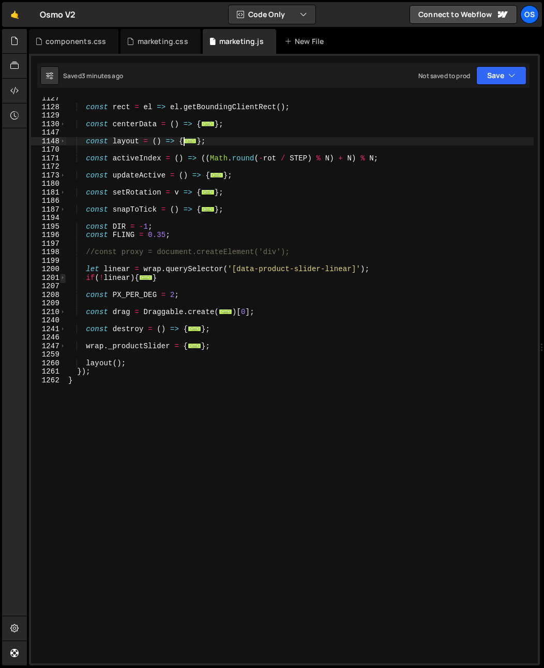
click at [63, 277] on span at bounding box center [63, 278] width 6 height 9
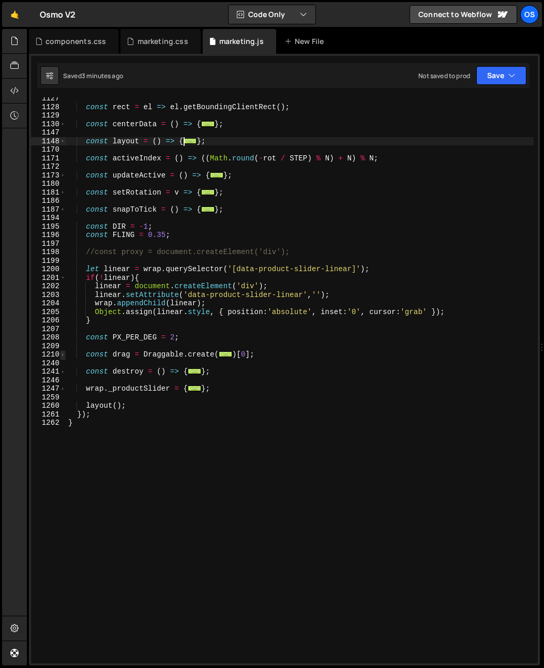
click at [60, 352] on span at bounding box center [63, 354] width 6 height 9
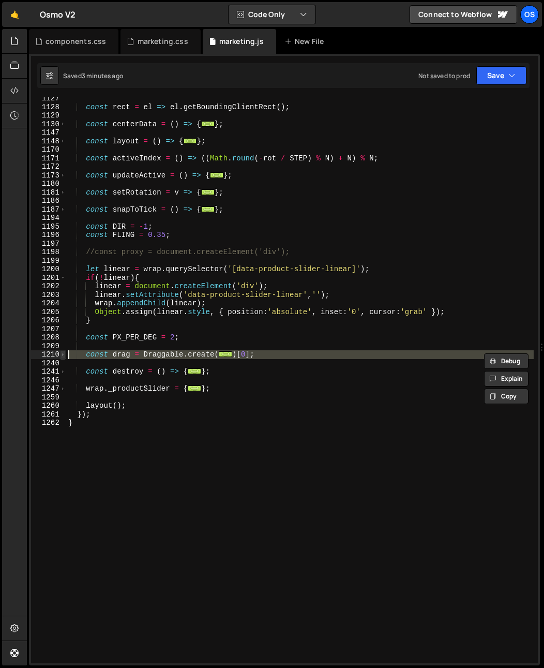
click at [64, 352] on span at bounding box center [63, 354] width 6 height 9
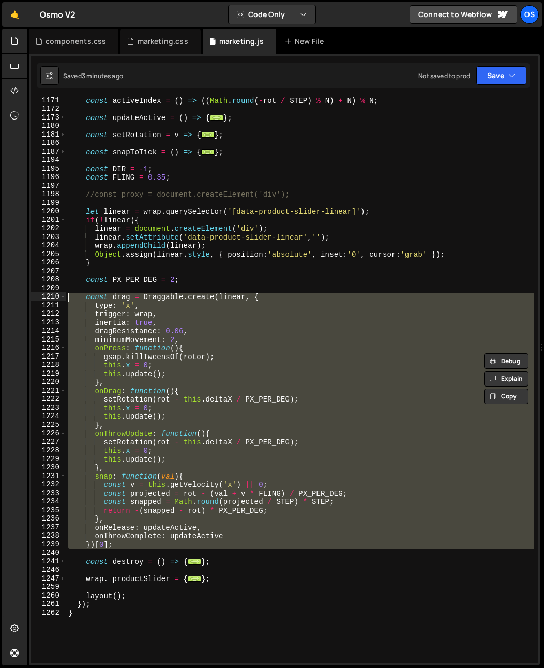
scroll to position [847, 0]
click at [132, 532] on div "const activeIndex = ( ) => (( Math . round ( - rot / STEP ) % N ) + N ) % N ; c…" at bounding box center [300, 380] width 468 height 566
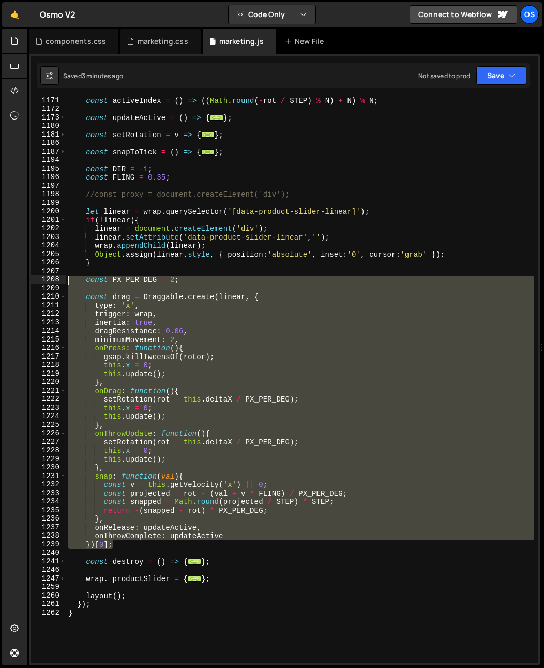
drag, startPoint x: 122, startPoint y: 547, endPoint x: 41, endPoint y: 283, distance: 276.0
click at [41, 283] on div "onRelease: updateActive, 1171 1172 1173 1180 1181 1186 1187 1194 1195 1196 1197…" at bounding box center [284, 380] width 507 height 566
paste textarea "})[0];"
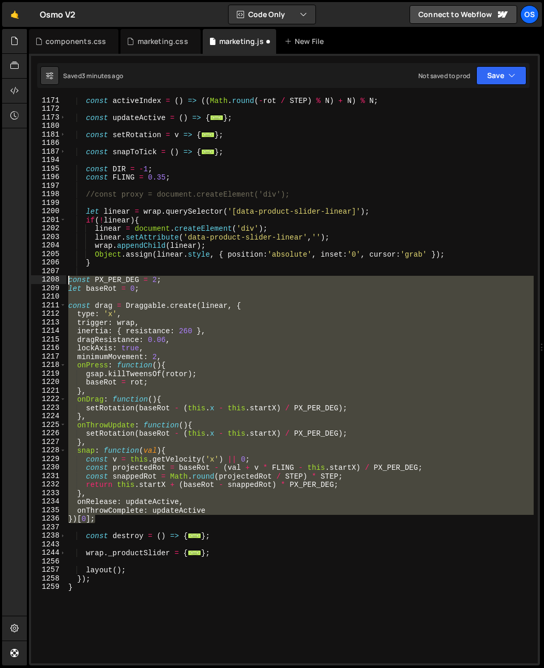
drag, startPoint x: 106, startPoint y: 512, endPoint x: 33, endPoint y: 281, distance: 243.2
click at [33, 281] on div "})[0]; 1171 1172 1173 1180 1181 1186 1187 1194 1195 1196 1197 1198 1199 1200 12…" at bounding box center [284, 380] width 507 height 566
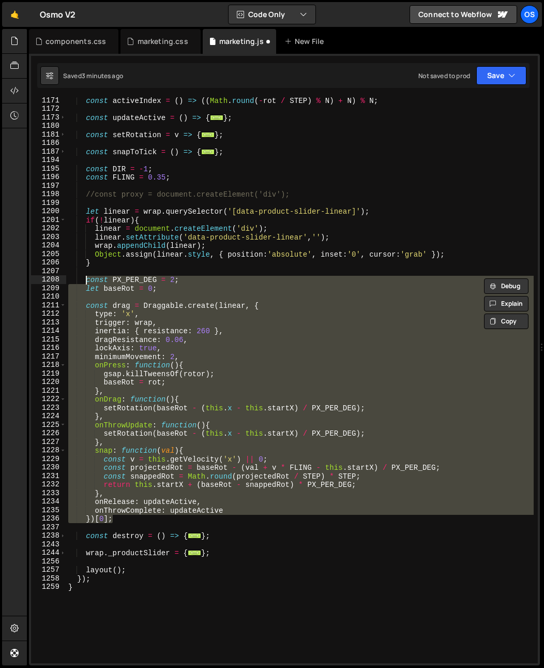
click at [125, 279] on div "const activeIndex = ( ) => (( Math . round ( - rot / STEP ) % N ) + N ) % N ; c…" at bounding box center [300, 380] width 468 height 566
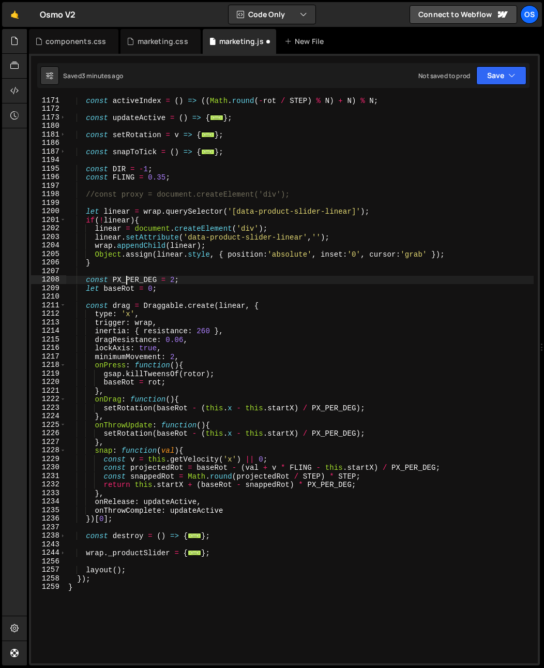
click at [125, 279] on div "const activeIndex = ( ) => (( Math . round ( - rot / STEP ) % N ) + N ) % N ; c…" at bounding box center [300, 387] width 468 height 583
click at [192, 383] on div "const activeIndex = ( ) => (( Math . round ( - rot / STEP ) % N ) + N ) % N ; c…" at bounding box center [300, 387] width 468 height 583
click at [174, 280] on div "const activeIndex = ( ) => (( Math . round ( - rot / STEP ) % N ) + N ) % N ; c…" at bounding box center [300, 387] width 468 height 583
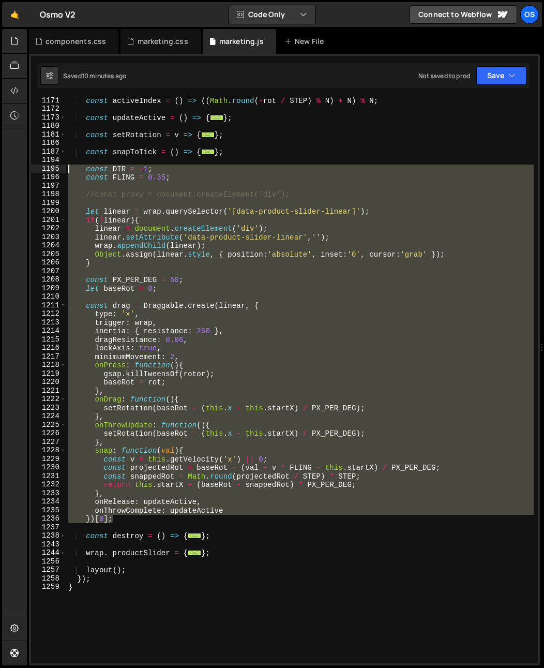
drag, startPoint x: 121, startPoint y: 520, endPoint x: 32, endPoint y: 166, distance: 365.0
click at [32, 166] on div "const PX_PER_DEG = 50; 1171 1172 1173 1180 1181 1186 1187 1194 1195 1196 1197 1…" at bounding box center [284, 380] width 507 height 566
paste textarea "})[0]"
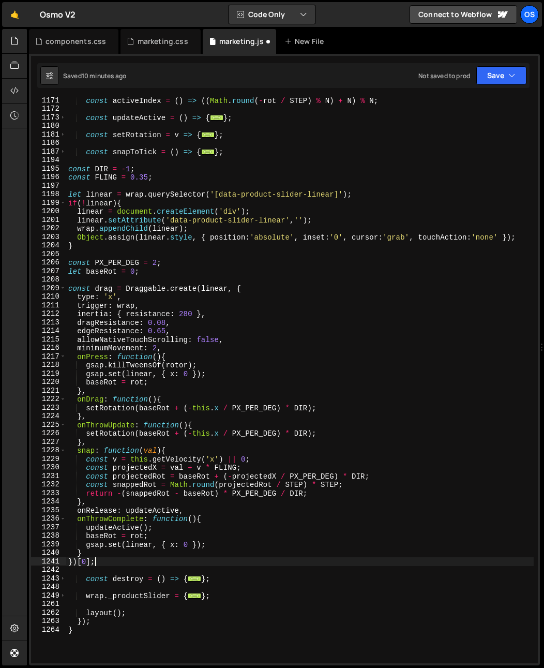
scroll to position [0, 1]
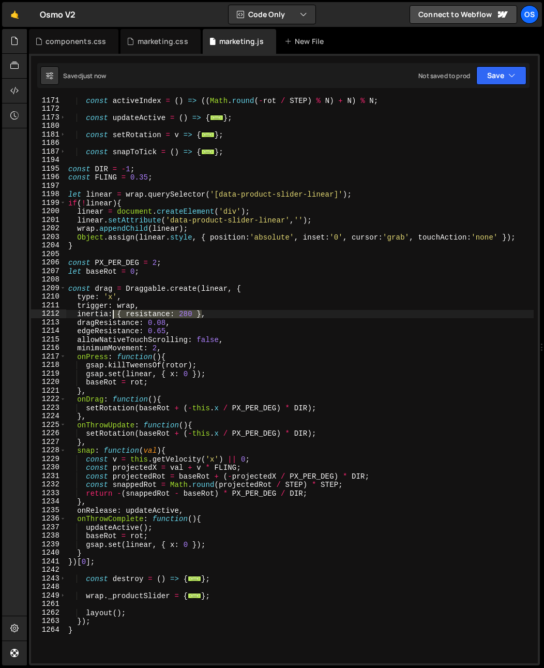
drag, startPoint x: 202, startPoint y: 312, endPoint x: 115, endPoint y: 316, distance: 87.6
click at [115, 316] on div "const activeIndex = ( ) => (( Math . round ( - rot / STEP ) % N ) + N ) % N ; c…" at bounding box center [300, 387] width 468 height 583
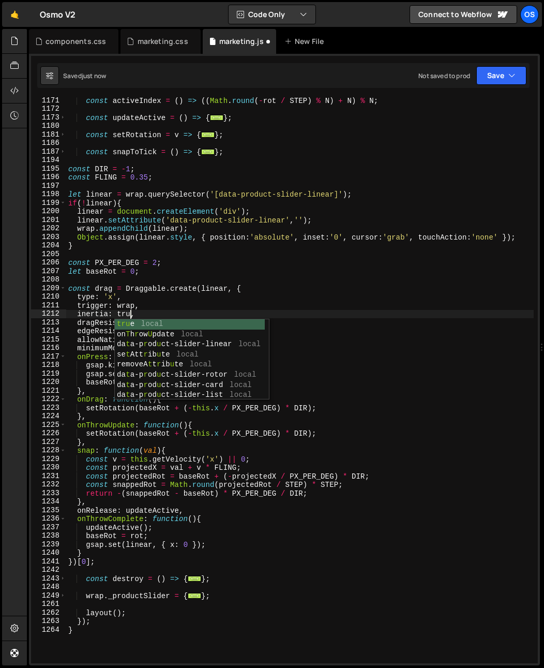
scroll to position [0, 4]
click at [183, 314] on div "const activeIndex = ( ) => (( Math . round ( - rot / STEP ) % N ) + N ) % N ; c…" at bounding box center [300, 387] width 468 height 583
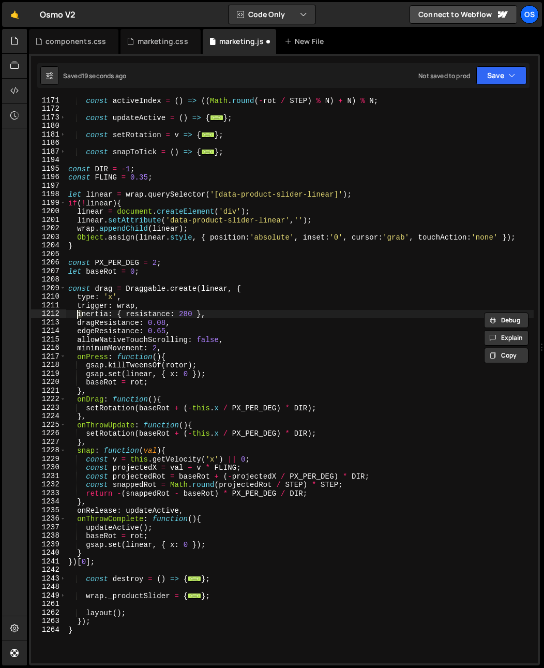
click at [79, 315] on div "const activeIndex = ( ) => (( Math . round ( - rot / STEP ) % N ) + N ) % N ; c…" at bounding box center [300, 387] width 468 height 583
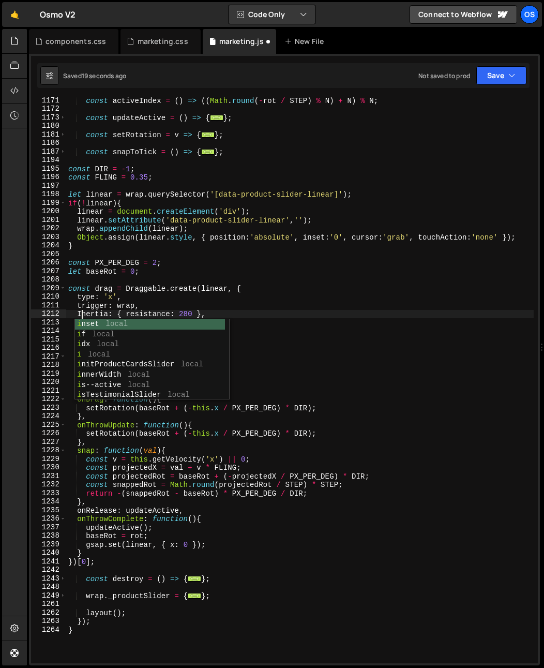
scroll to position [0, 1]
drag, startPoint x: 106, startPoint y: 288, endPoint x: 112, endPoint y: 289, distance: 6.2
click at [112, 289] on div "const activeIndex = ( ) => (( Math . round ( - rot / STEP ) % N ) + N ) % N ; c…" at bounding box center [300, 387] width 468 height 583
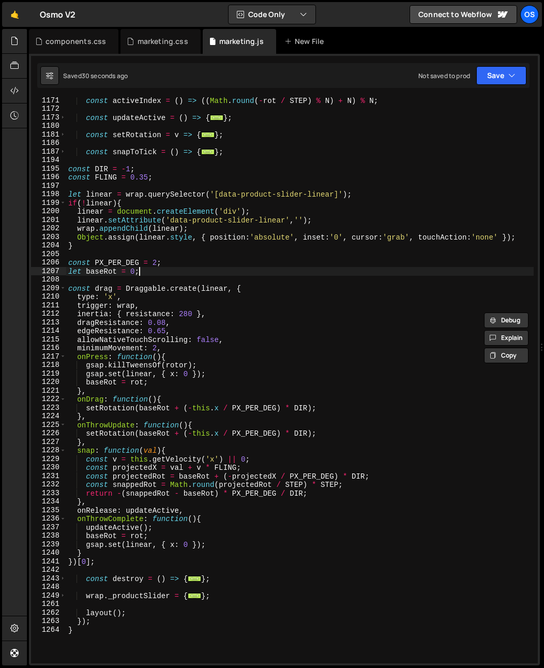
click at [208, 273] on div "const activeIndex = ( ) => (( Math . round ( - rot / STEP ) % N ) + N ) % N ; c…" at bounding box center [300, 387] width 468 height 583
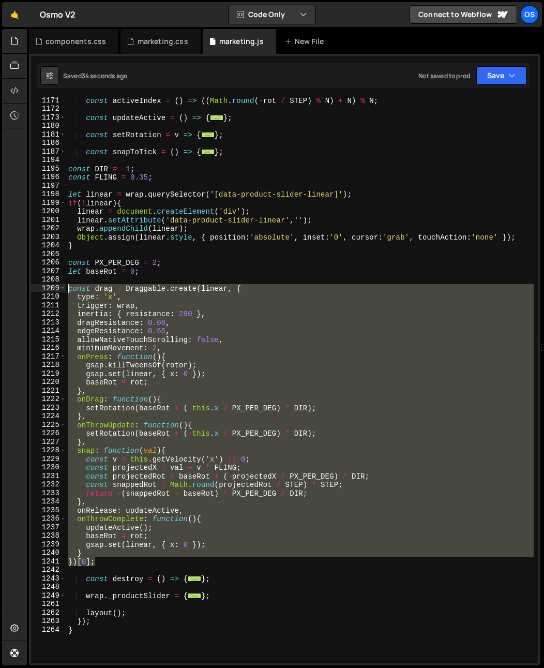
drag, startPoint x: 99, startPoint y: 565, endPoint x: 24, endPoint y: 288, distance: 287.4
click at [24, 288] on div "Hold on a sec... Are you certain you wish to leave this page? Any changes you'v…" at bounding box center [272, 334] width 544 height 668
type textarea "const drag = Draggable.create(linear, { type: 'x',"
paste textarea
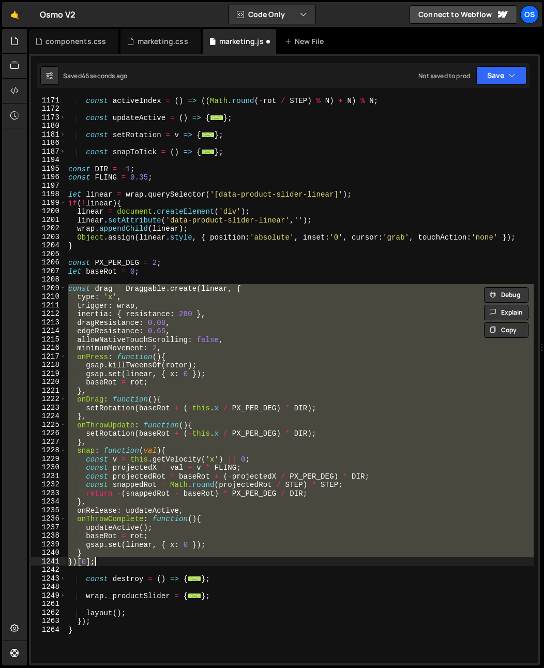
click at [257, 445] on div "const activeIndex = ( ) => (( Math . round ( - rot / STEP ) % N ) + N ) % N ; c…" at bounding box center [300, 380] width 468 height 566
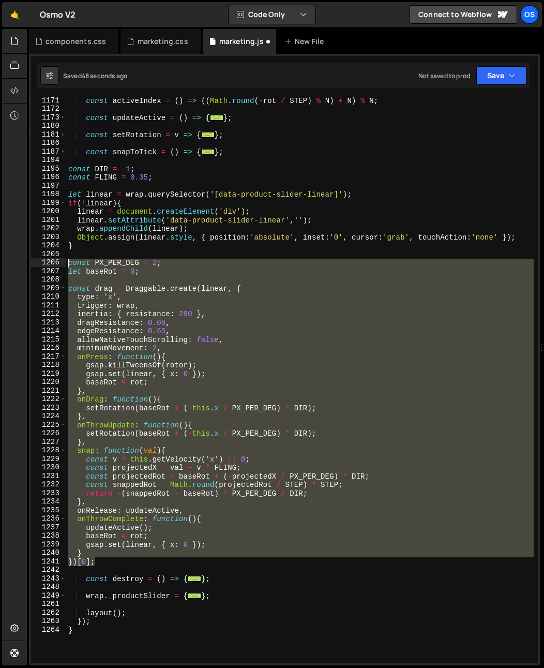
drag, startPoint x: 90, startPoint y: 401, endPoint x: 47, endPoint y: 260, distance: 147.2
click at [47, 262] on div "}, 1171 1172 1173 1180 1181 1186 1187 1194 1195 1196 1197 1198 1199 1200 1201 1…" at bounding box center [284, 380] width 507 height 566
type textarea "const PX_PER_DEG = 2; let baseRot = 0;"
paste textarea
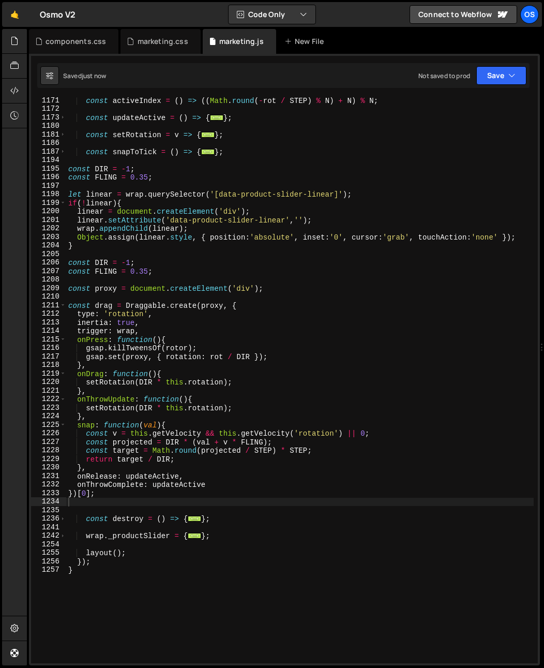
click at [84, 328] on div "const activeIndex = ( ) => (( Math . round ( - rot / STEP ) % N ) + N ) % N ; c…" at bounding box center [300, 387] width 468 height 583
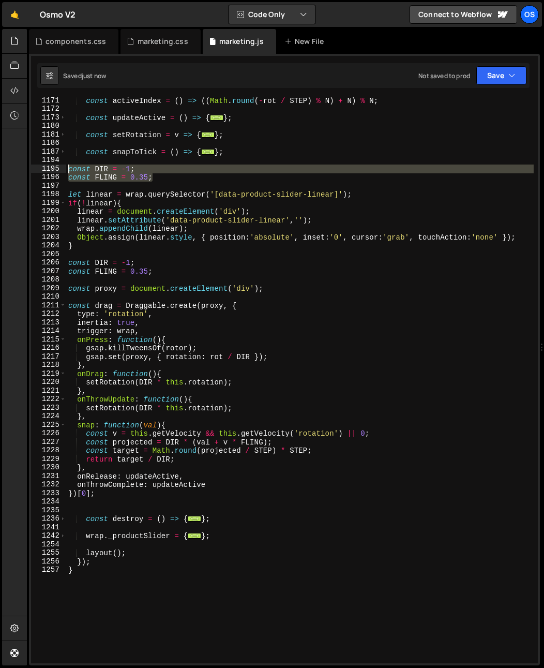
drag, startPoint x: 181, startPoint y: 175, endPoint x: 19, endPoint y: 168, distance: 162.7
click at [19, 168] on div "Hold on a sec... Are you certain you wish to leave this page? Any changes you'v…" at bounding box center [272, 334] width 544 height 668
type textarea "// const DIR = -1; // const FLING = 0.35;"
click at [268, 251] on div "const activeIndex = ( ) => (( Math . round ( - rot / STEP ) % N ) + N ) % N ; c…" at bounding box center [300, 387] width 468 height 583
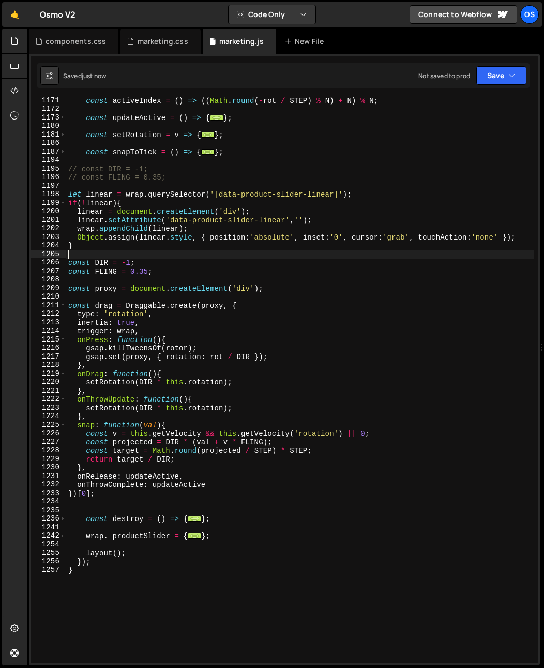
click at [98, 273] on div "const activeIndex = ( ) => (( Math . round ( - rot / STEP ) % N ) + N ) % N ; c…" at bounding box center [300, 387] width 468 height 583
type textarea "const FLING = 0.35;"
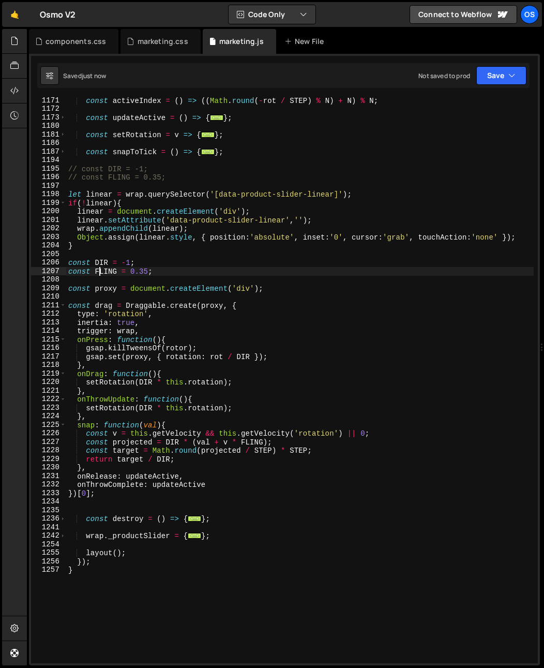
click at [98, 273] on div "const activeIndex = ( ) => (( Math . round ( - rot / STEP ) % N ) + N ) % N ; c…" at bounding box center [300, 387] width 468 height 583
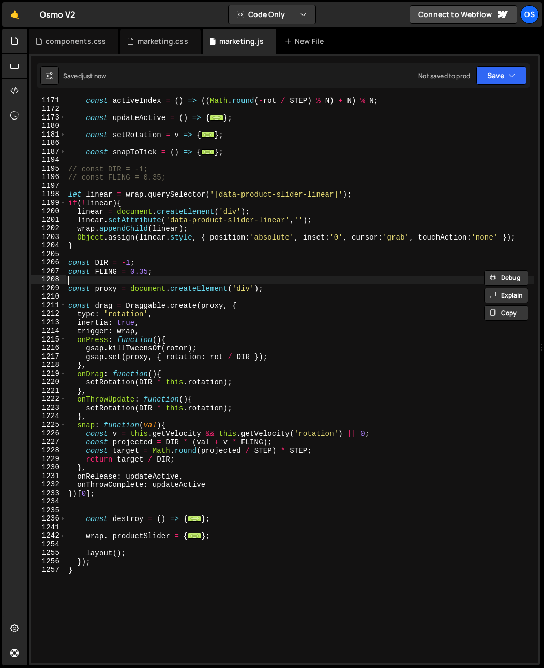
click at [126, 282] on div "const activeIndex = ( ) => (( Math . round ( - rot / STEP ) % N ) + N ) % N ; c…" at bounding box center [300, 387] width 468 height 583
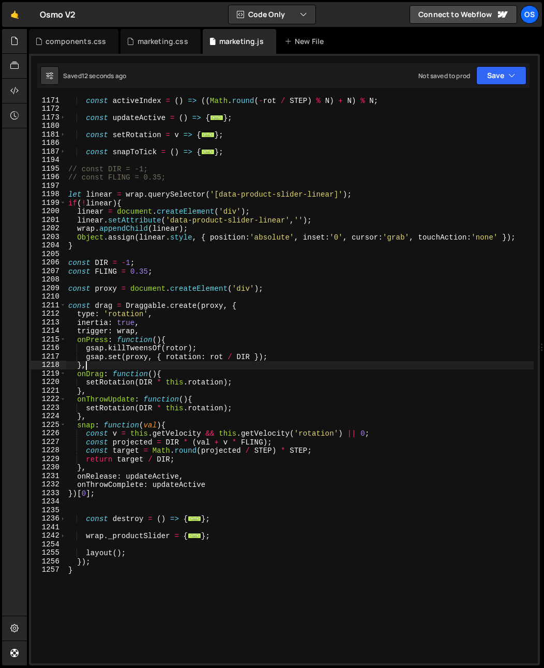
drag, startPoint x: 136, startPoint y: 362, endPoint x: 134, endPoint y: 350, distance: 12.1
click at [136, 361] on div "const activeIndex = ( ) => (( Math . round ( - rot / STEP ) % N ) + N ) % N ; c…" at bounding box center [300, 387] width 468 height 583
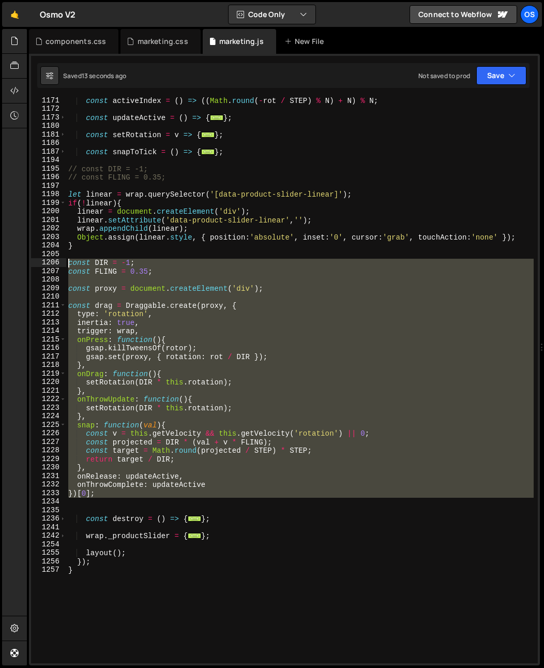
drag, startPoint x: 106, startPoint y: 499, endPoint x: 40, endPoint y: 267, distance: 241.7
click at [40, 267] on div "}, 1171 1172 1173 1180 1181 1186 1187 1194 1195 1196 1197 1198 1199 1200 1201 1…" at bounding box center [284, 380] width 507 height 566
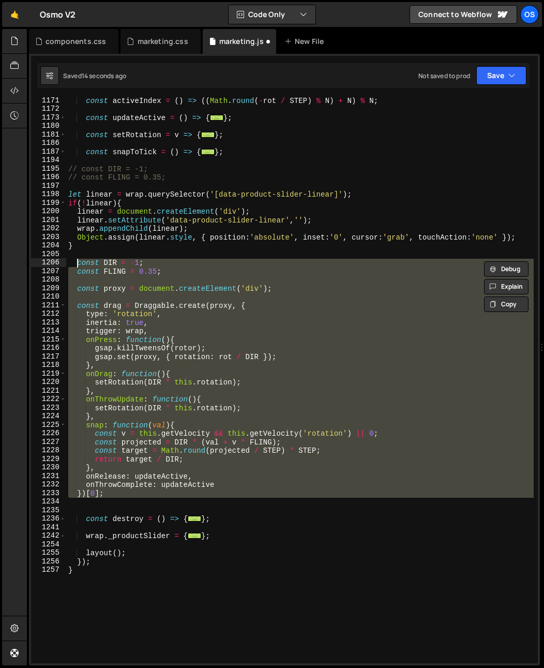
click at [107, 248] on div "const activeIndex = ( ) => (( Math . round ( - rot / STEP ) % N ) + N ) % N ; c…" at bounding box center [300, 387] width 468 height 583
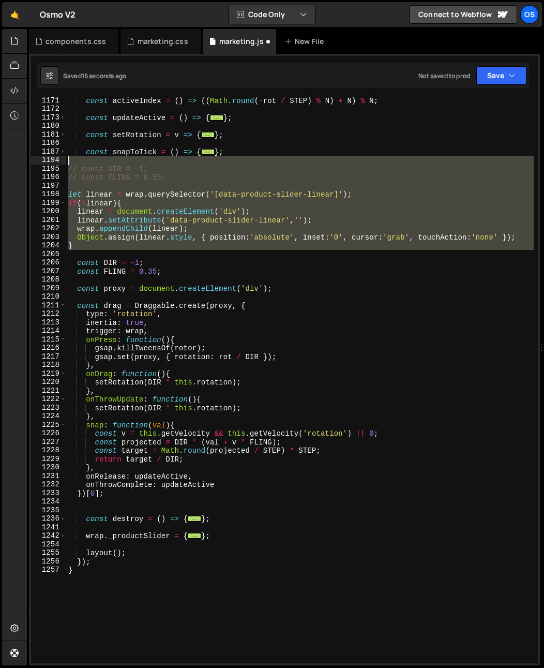
drag, startPoint x: 86, startPoint y: 251, endPoint x: 40, endPoint y: 163, distance: 99.3
click at [40, 163] on div "} 1171 1172 1173 1180 1181 1186 1187 1194 1195 1196 1197 1198 1199 1200 1201 12…" at bounding box center [284, 380] width 507 height 566
type textarea "// const DIR = -1;"
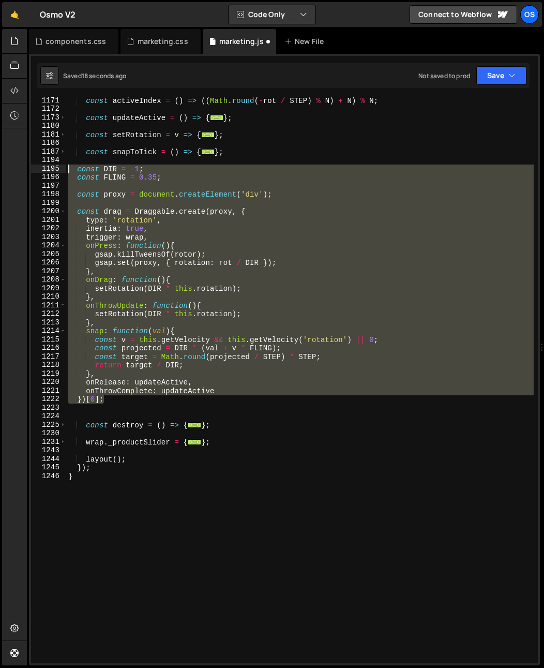
drag, startPoint x: 110, startPoint y: 399, endPoint x: 30, endPoint y: 172, distance: 240.3
click at [30, 172] on div "1171 1172 1173 1180 1181 1186 1187 1194 1195 1196 1197 1198 1199 1200 1201 1202…" at bounding box center [284, 360] width 511 height 612
type textarea "const DIR = -1; const FLING = 0.35;"
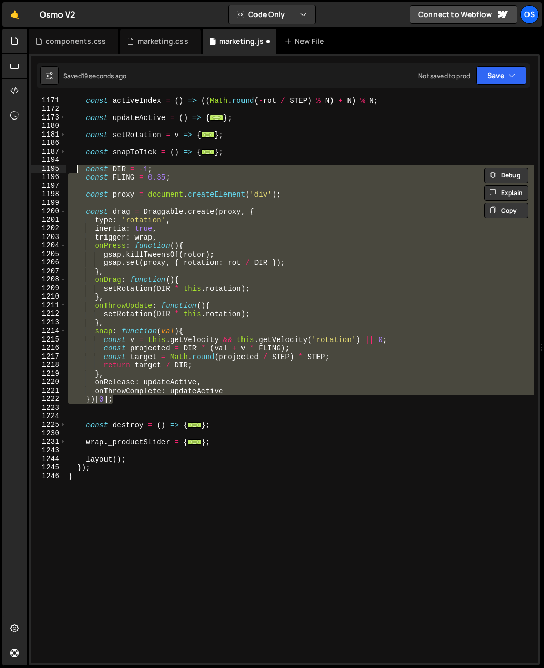
click at [97, 414] on div "const activeIndex = ( ) => (( Math . round ( - rot / STEP ) % N ) + N ) % N ; c…" at bounding box center [300, 387] width 468 height 583
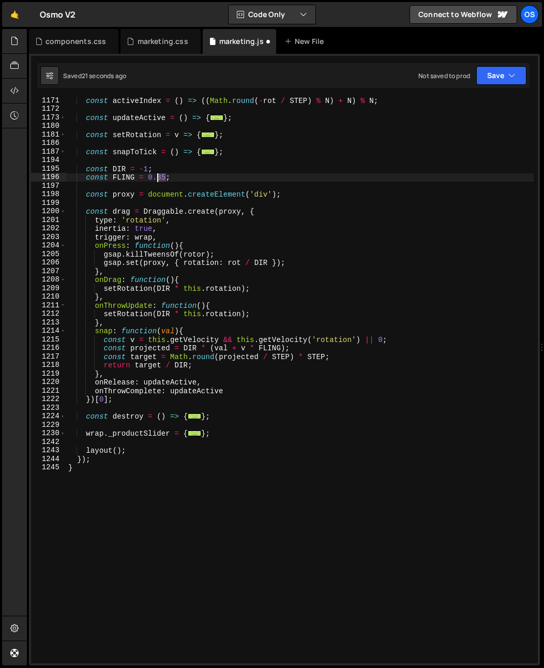
drag, startPoint x: 168, startPoint y: 178, endPoint x: 158, endPoint y: 180, distance: 9.4
click at [158, 180] on div "const activeIndex = ( ) => (( Math . round ( - rot / STEP ) % N ) + N ) % N ; c…" at bounding box center [300, 387] width 468 height 583
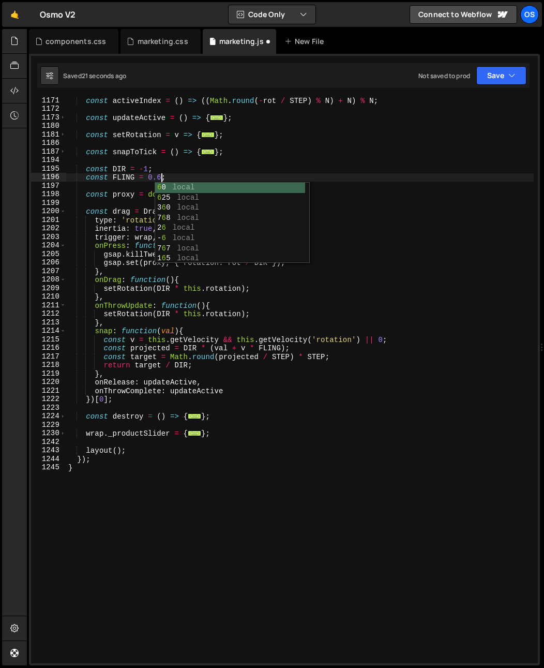
scroll to position [0, 6]
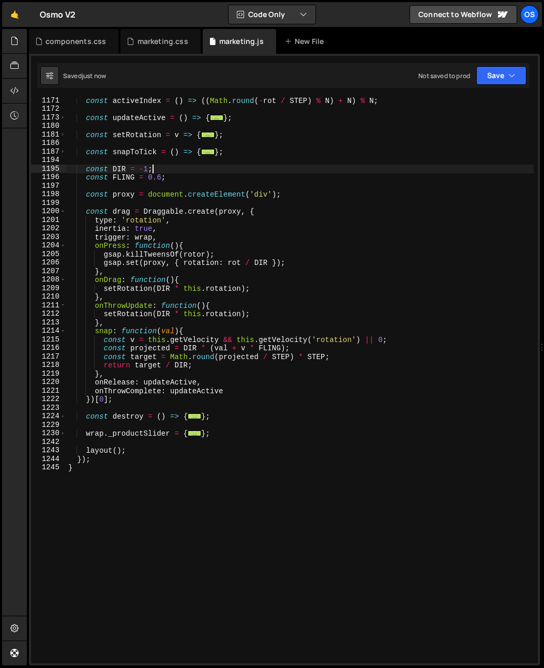
click at [295, 165] on div "const activeIndex = ( ) => (( Math . round ( - rot / STEP ) % N ) + N ) % N ; c…" at bounding box center [300, 387] width 468 height 583
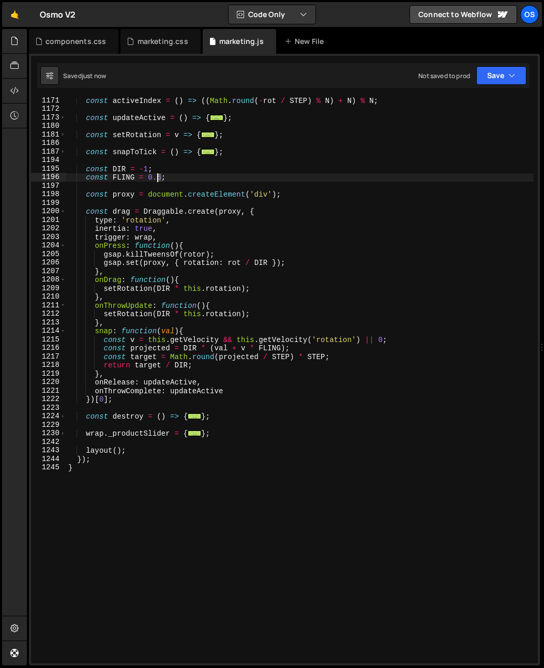
click at [158, 180] on div "const activeIndex = ( ) => (( Math . round ( - rot / STEP ) % N ) + N ) % N ; c…" at bounding box center [300, 387] width 468 height 583
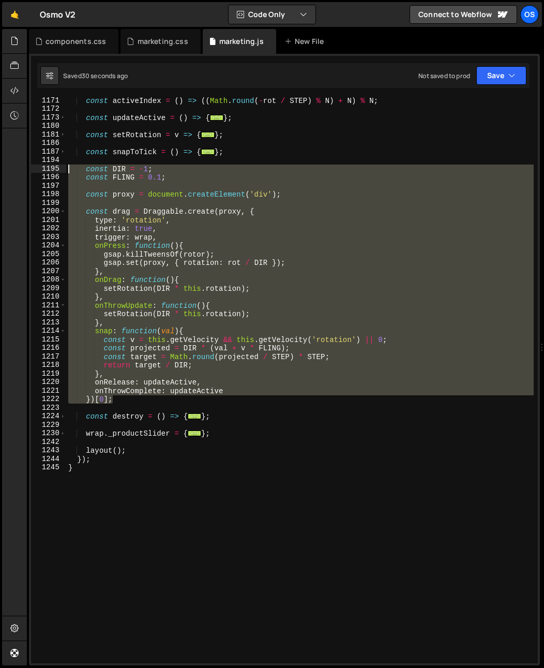
drag, startPoint x: 128, startPoint y: 400, endPoint x: 13, endPoint y: 171, distance: 256.2
click at [13, 171] on div "Hold on a sec... Are you certain you wish to leave this page? Any changes you'v…" at bounding box center [272, 334] width 544 height 668
paste textarea "})[0]"
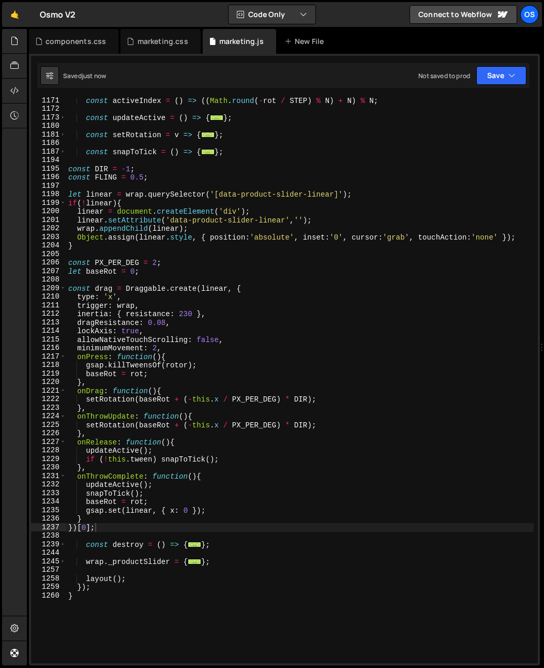
drag, startPoint x: 210, startPoint y: 277, endPoint x: 224, endPoint y: 275, distance: 14.1
click at [224, 275] on div "const activeIndex = ( ) => (( Math . round ( - rot / STEP ) % N ) + N ) % N ; c…" at bounding box center [300, 387] width 468 height 583
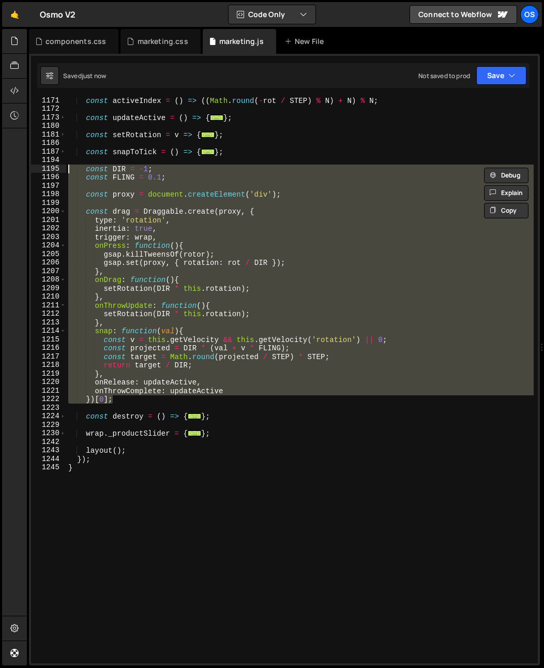
drag, startPoint x: 145, startPoint y: 400, endPoint x: 19, endPoint y: 168, distance: 263.6
click at [19, 168] on div "Hold on a sec... Are you certain you wish to leave this page? Any changes you'v…" at bounding box center [272, 334] width 544 height 668
paste textarea "})[0]"
click at [176, 259] on div "const activeIndex = ( ) => (( Math . round ( - rot / STEP ) % N ) + N ) % N ; c…" at bounding box center [300, 380] width 468 height 566
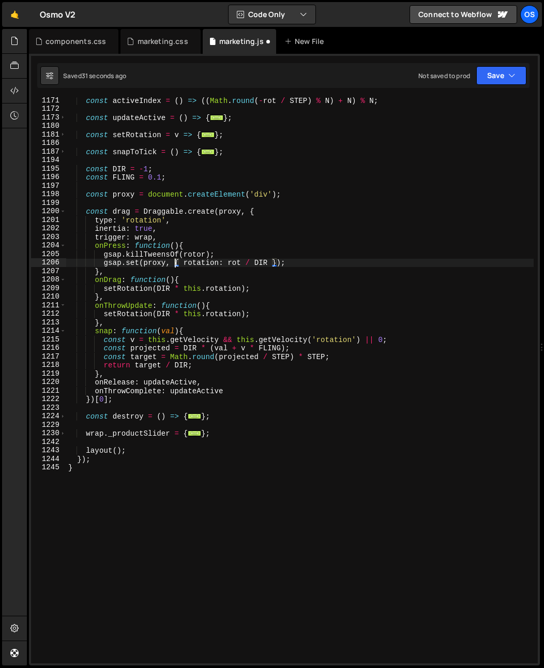
click at [104, 192] on div "const activeIndex = ( ) => (( Math . round ( - rot / STEP ) % N ) + N ) % N ; c…" at bounding box center [300, 387] width 468 height 583
type textarea "const proxy = document.createElement('div');"
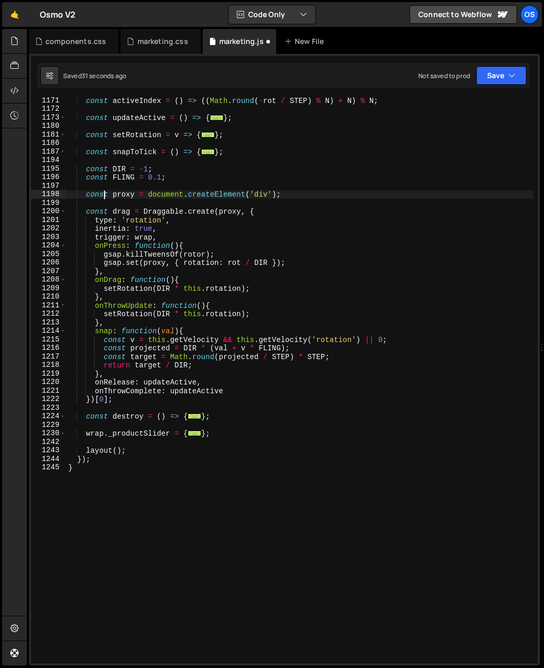
click at [133, 194] on div "const activeIndex = ( ) => (( Math . round ( - rot / STEP ) % N ) + N ) % N ; c…" at bounding box center [300, 387] width 468 height 583
click at [303, 193] on div "const activeIndex = ( ) => (( Math . round ( - rot / STEP ) % N ) + N ) % N ; c…" at bounding box center [300, 387] width 468 height 583
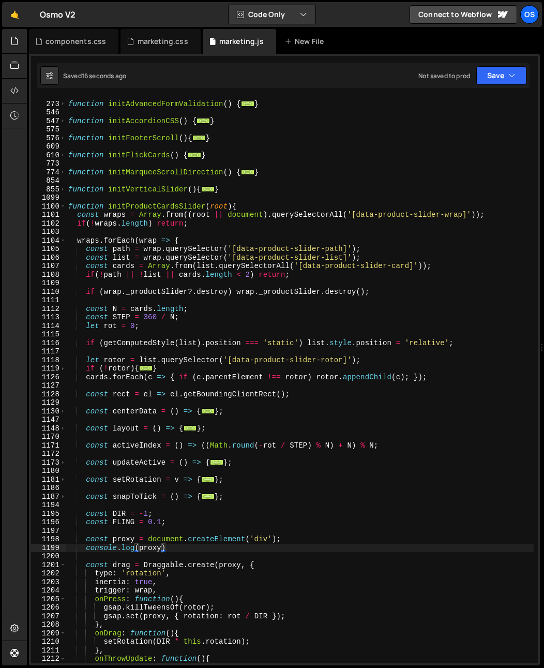
scroll to position [502, 0]
click at [206, 241] on div "function initAdvancedFormValidation ( ) { ... } function initAccordionCSS ( ) {…" at bounding box center [300, 382] width 468 height 583
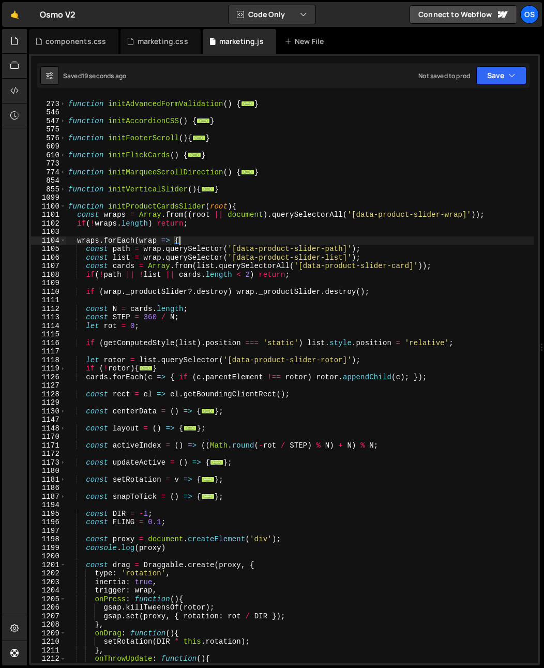
click at [398, 250] on div "function initAdvancedFormValidation ( ) { ... } function initAccordionCSS ( ) {…" at bounding box center [300, 382] width 468 height 583
type textarea "const path = wrap.querySelector('[data-product-slider-path]');"
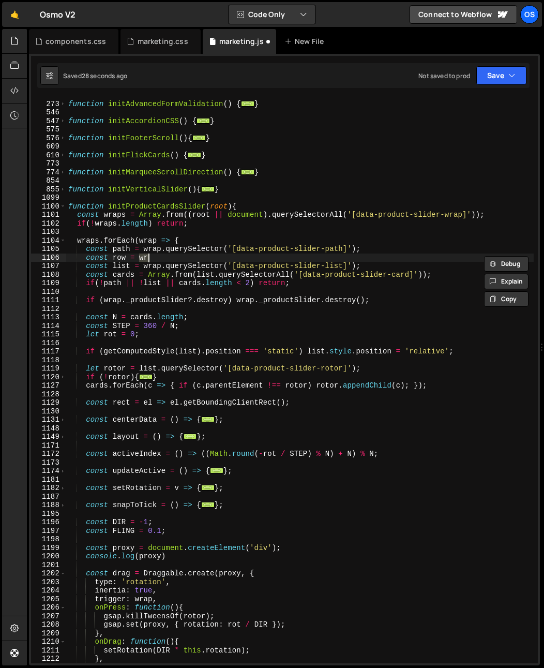
scroll to position [0, 4]
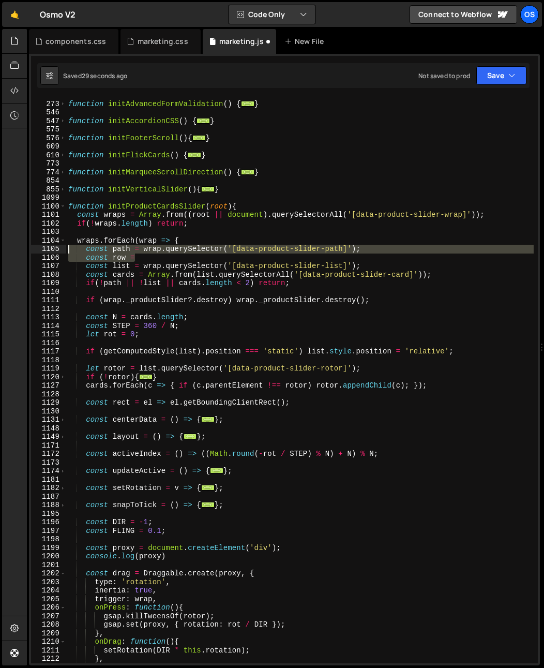
drag, startPoint x: 144, startPoint y: 259, endPoint x: -7, endPoint y: 252, distance: 151.3
click at [0, 252] on html "Projects [GEOGRAPHIC_DATA] Blog Os Your current team is [PERSON_NAME] Projects …" at bounding box center [272, 334] width 544 height 668
click at [105, 255] on div "function initAdvancedFormValidation ( ) { ... } function initAccordionCSS ( ) {…" at bounding box center [300, 380] width 468 height 566
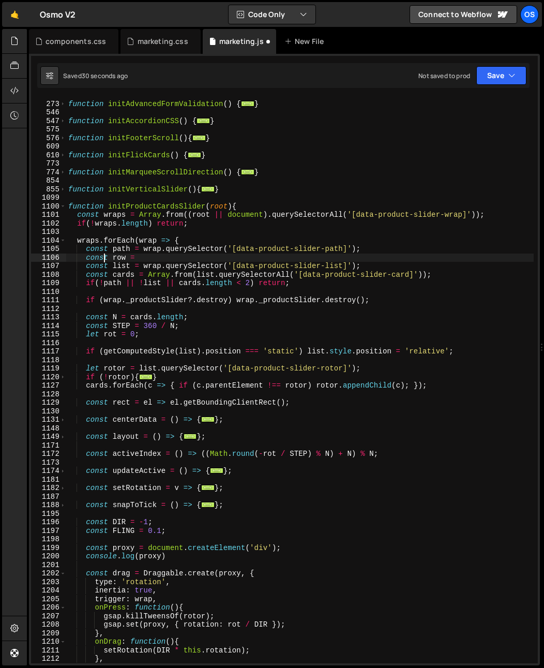
click at [105, 255] on div "function initAdvancedFormValidation ( ) { ... } function initAccordionCSS ( ) {…" at bounding box center [300, 382] width 468 height 583
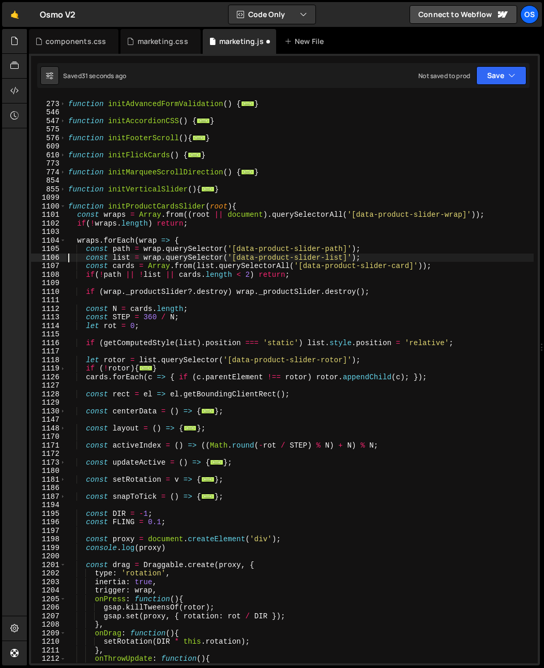
drag, startPoint x: 105, startPoint y: 258, endPoint x: 116, endPoint y: 264, distance: 13.2
click at [105, 258] on div "function initAdvancedFormValidation ( ) { ... } function initAccordionCSS ( ) {…" at bounding box center [300, 382] width 468 height 583
click at [121, 265] on div "function initAdvancedFormValidation ( ) { ... } function initAccordionCSS ( ) {…" at bounding box center [300, 382] width 468 height 583
click at [121, 260] on div "function initAdvancedFormValidation ( ) { ... } function initAccordionCSS ( ) {…" at bounding box center [300, 382] width 468 height 583
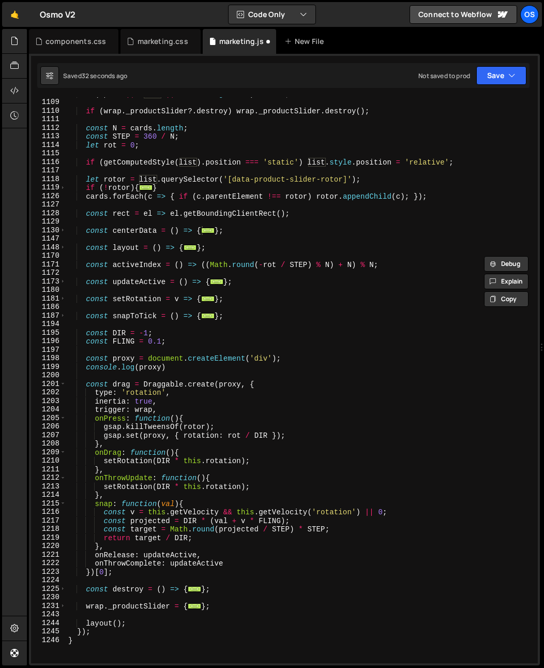
scroll to position [714, 0]
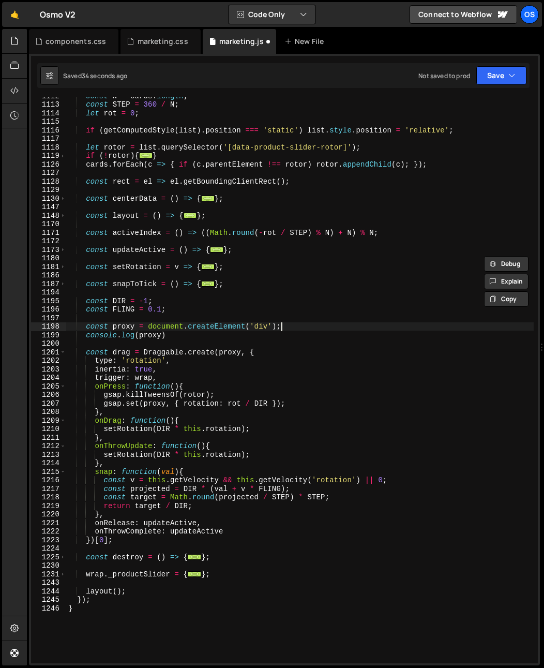
click at [308, 326] on div "const N = cards . length ; const STEP = 360 / N ; let rot = 0 ; if ( getCompute…" at bounding box center [300, 383] width 468 height 583
type textarea "const proxy = document.createElement('div');"
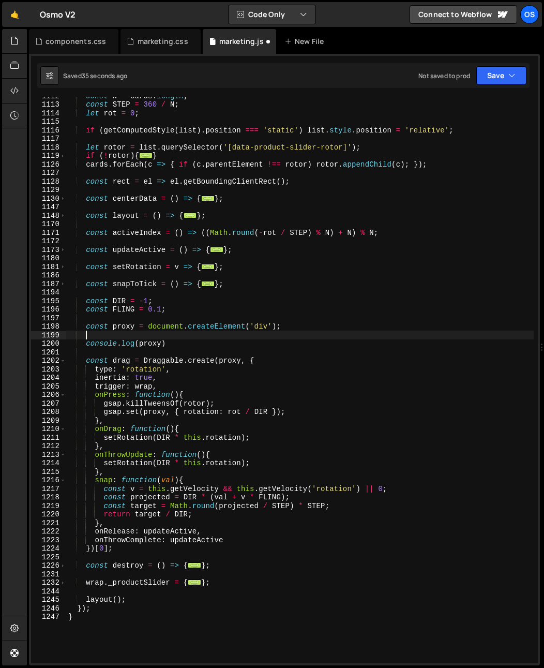
paste textarea "list"
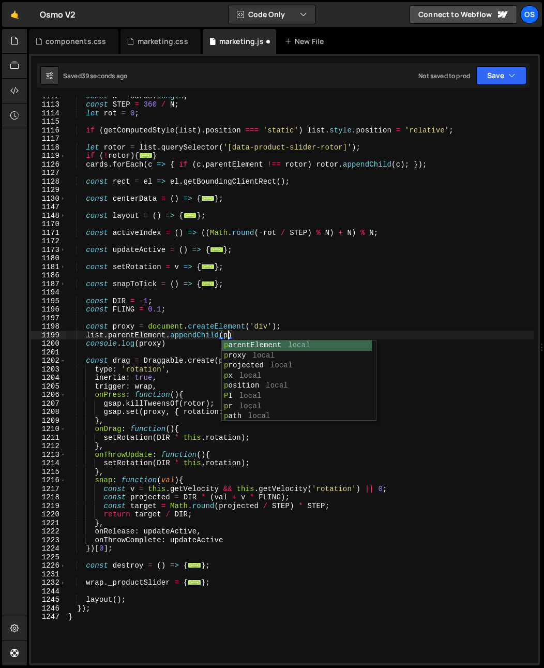
scroll to position [0, 11]
type textarea "list.parentElement.appendChild(proxy)"
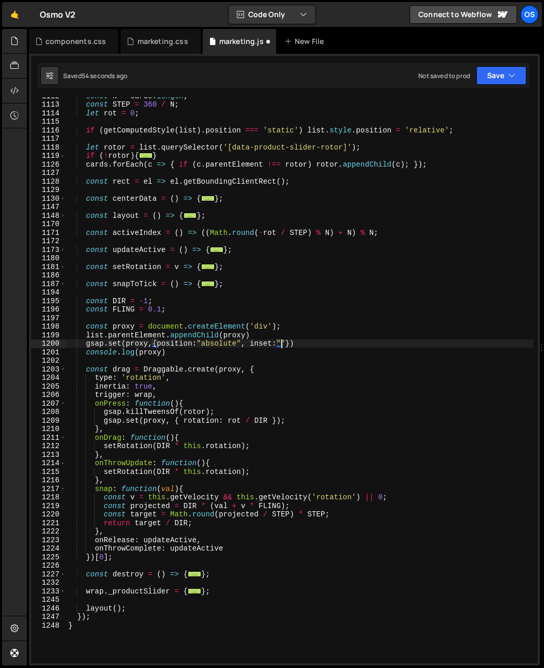
scroll to position [0, 14]
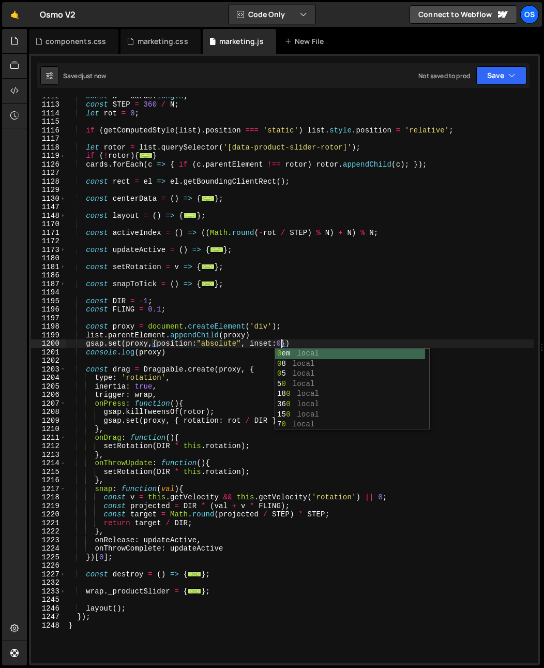
type textarea "gsap.set(proxy,{position:"absolute", inset:0})"
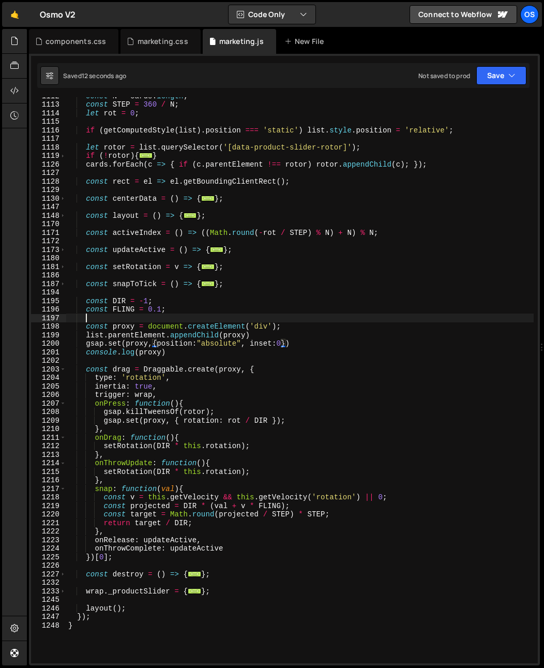
click at [145, 317] on div "const N = cards . length ; const STEP = 360 / N ; let rot = 0 ; if ( getCompute…" at bounding box center [300, 383] width 468 height 583
click at [143, 303] on div "const N = cards . length ; const STEP = 360 / N ; let rot = 0 ; if ( getCompute…" at bounding box center [300, 383] width 468 height 583
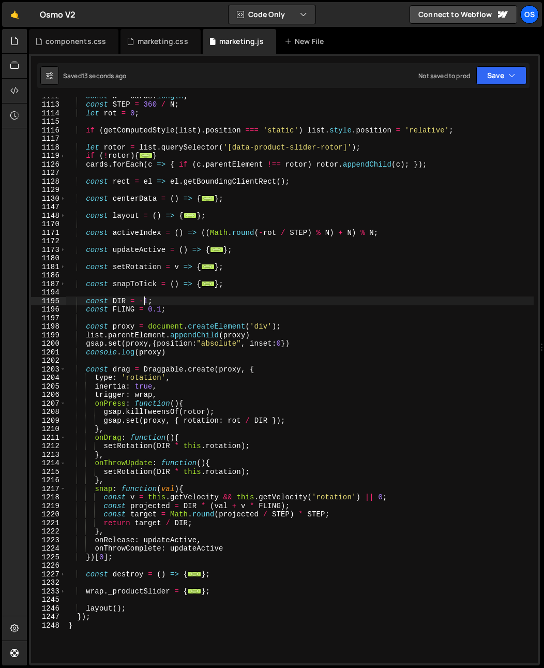
type textarea "const DIR = 1;"
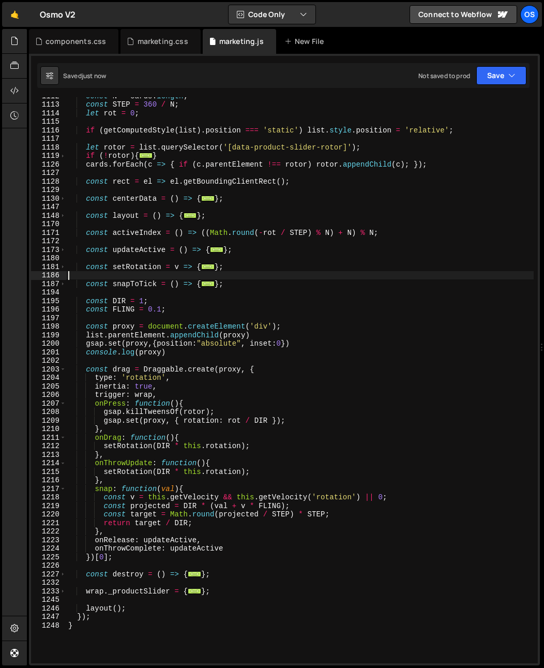
click at [108, 277] on div "const N = cards . length ; const STEP = 360 / N ; let rot = 0 ; if ( getCompute…" at bounding box center [300, 383] width 468 height 583
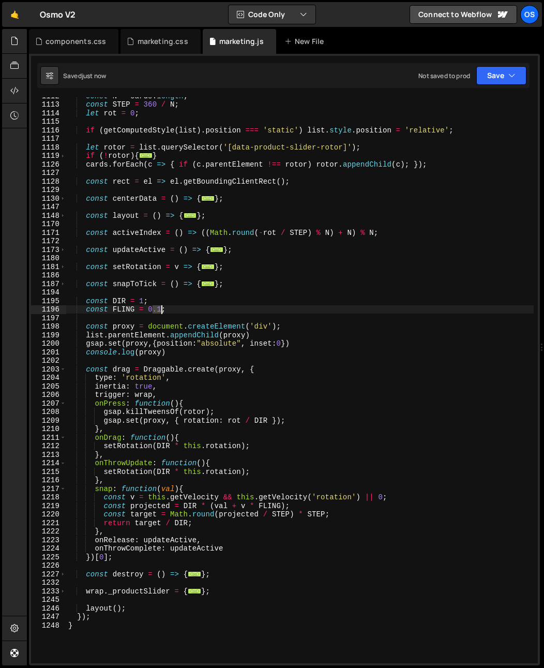
drag, startPoint x: 155, startPoint y: 311, endPoint x: 161, endPoint y: 312, distance: 6.7
click at [161, 312] on div "const N = cards . length ; const STEP = 360 / N ; let rot = 0 ; if ( getCompute…" at bounding box center [300, 383] width 468 height 583
type textarea "const FLING = 0.1;"
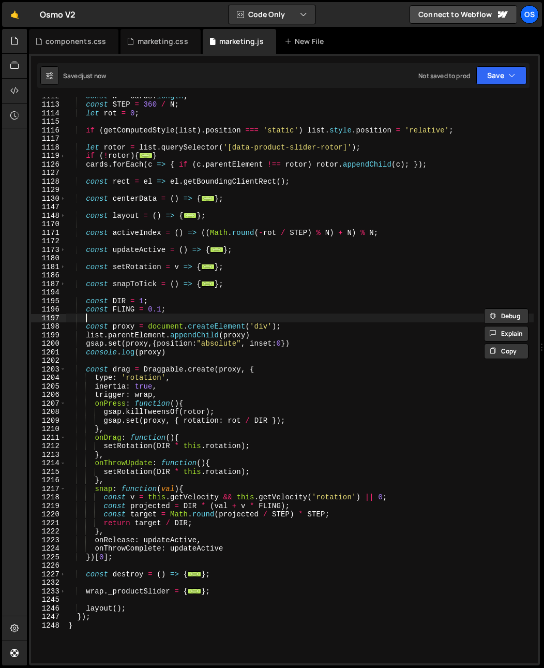
drag, startPoint x: 160, startPoint y: 320, endPoint x: 162, endPoint y: 310, distance: 10.5
click at [160, 320] on div "const N = cards . length ; const STEP = 360 / N ; let rot = 0 ; if ( getCompute…" at bounding box center [300, 383] width 468 height 583
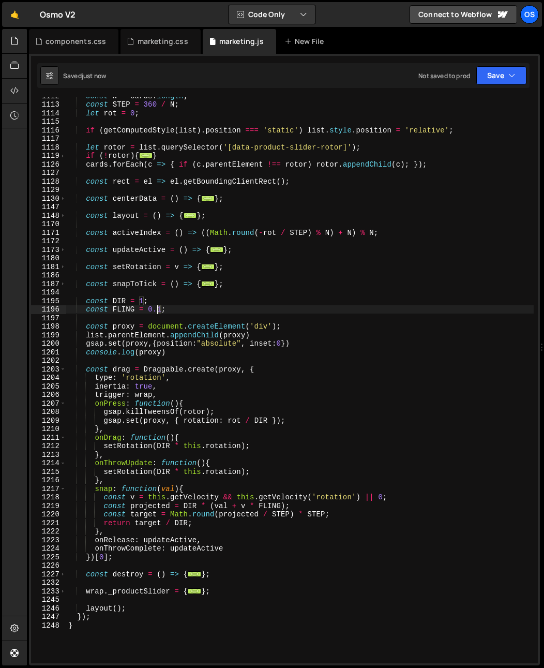
click at [158, 311] on div "const N = cards . length ; const STEP = 360 / N ; let rot = 0 ; if ( getCompute…" at bounding box center [300, 383] width 468 height 583
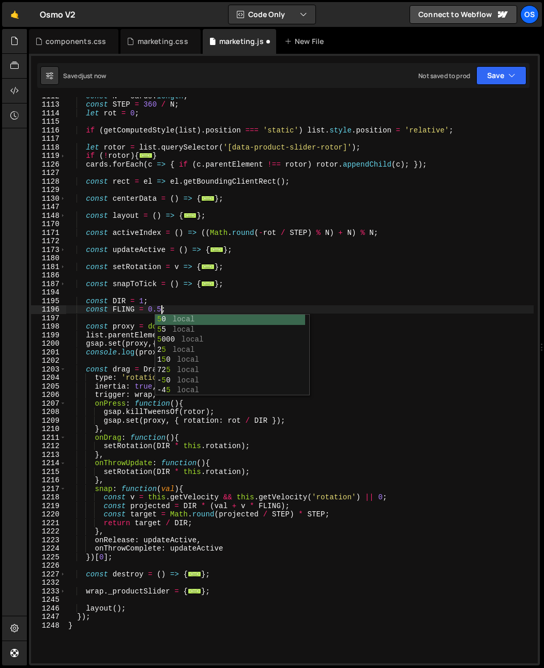
scroll to position [0, 6]
click at [12, 303] on div at bounding box center [14, 347] width 25 height 637
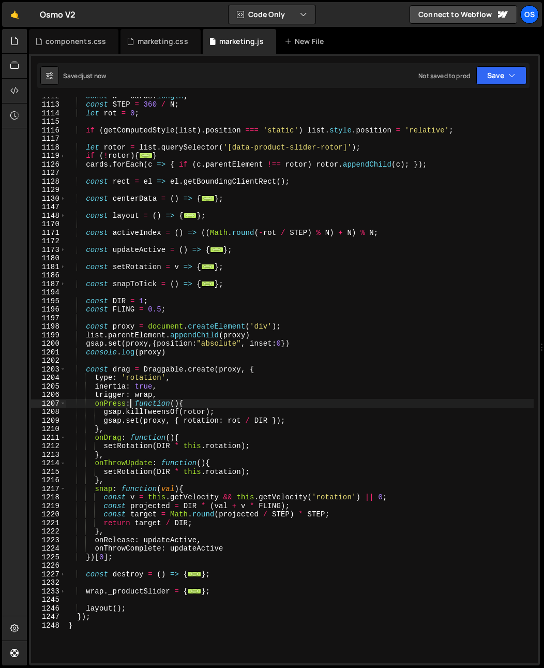
click at [130, 402] on div "const N = cards . length ; const STEP = 360 / N ; let rot = 0 ; if ( getCompute…" at bounding box center [300, 383] width 468 height 583
click at [172, 394] on div "const N = cards . length ; const STEP = 360 / N ; let rot = 0 ; if ( getCompute…" at bounding box center [300, 383] width 468 height 583
type textarea "trigger: wrap,"
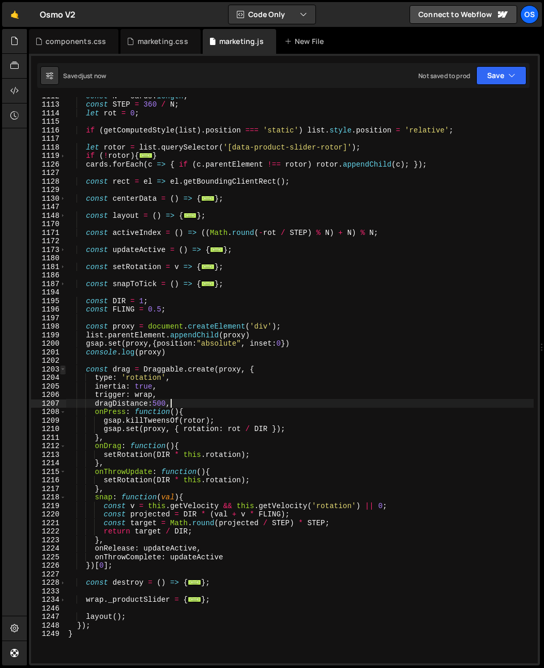
drag, startPoint x: 64, startPoint y: 366, endPoint x: 87, endPoint y: 375, distance: 24.9
click at [65, 366] on span at bounding box center [63, 369] width 6 height 9
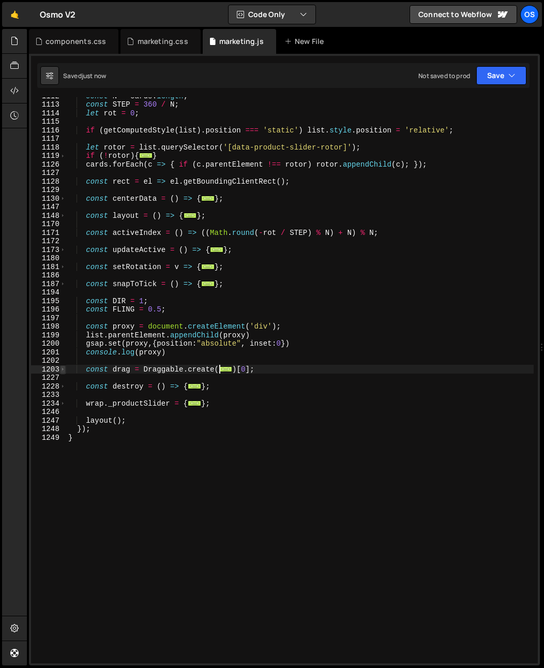
click at [63, 369] on span at bounding box center [63, 369] width 6 height 9
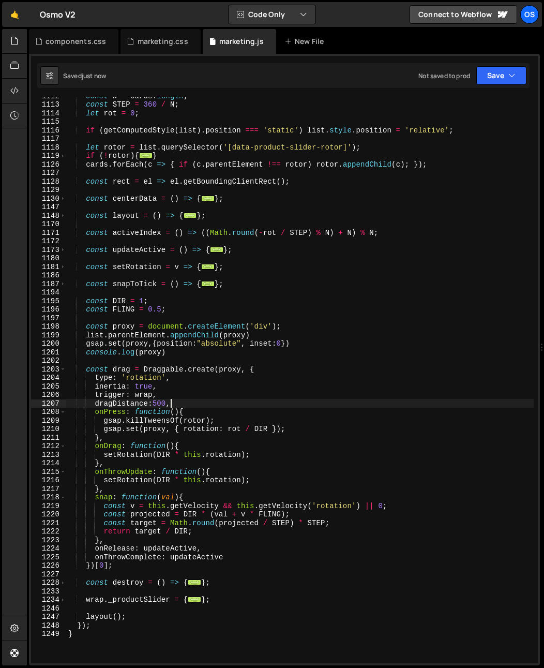
click at [157, 417] on div "const N = cards . length ; const STEP = 360 / N ; let rot = 0 ; if ( getCompute…" at bounding box center [300, 383] width 468 height 583
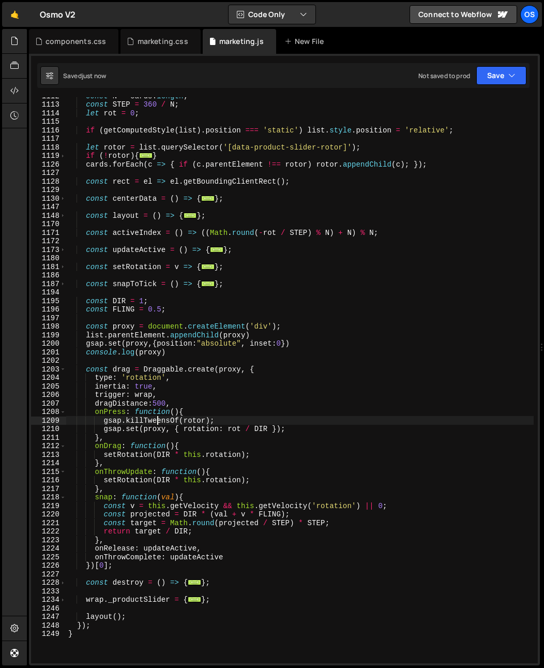
click at [153, 405] on div "const N = cards . length ; const STEP = 360 / N ; let rot = 0 ; if ( getCompute…" at bounding box center [300, 383] width 468 height 583
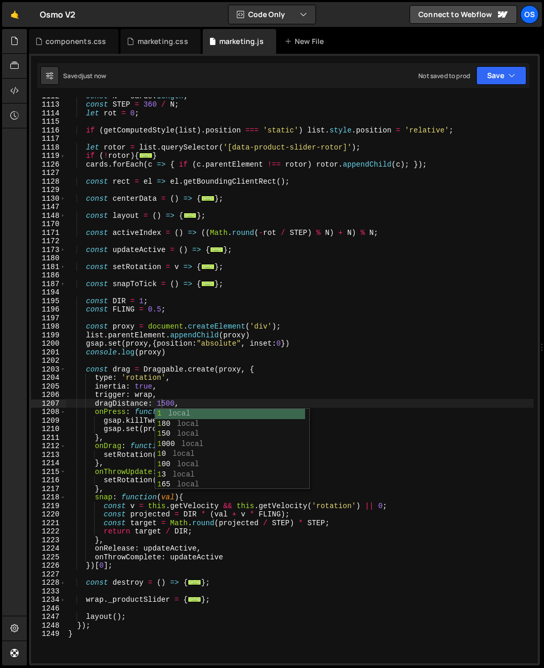
click at [119, 378] on div "const N = cards . length ; const STEP = 360 / N ; let rot = 0 ; if ( getCompute…" at bounding box center [300, 383] width 468 height 583
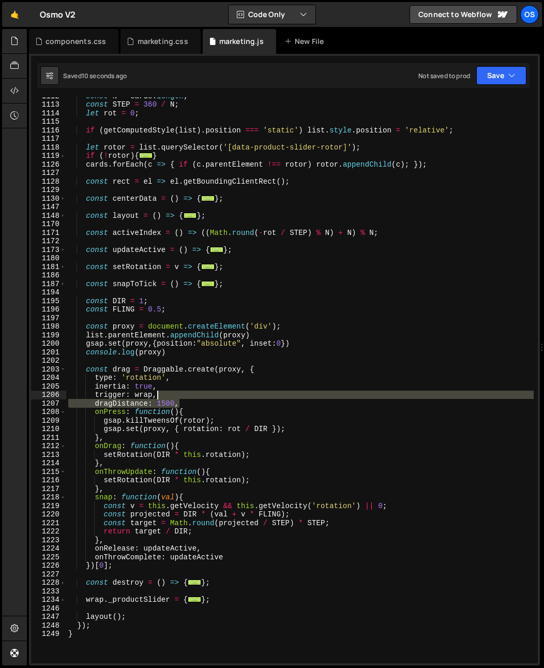
drag, startPoint x: 194, startPoint y: 403, endPoint x: 194, endPoint y: 397, distance: 5.7
click at [194, 397] on div "const N = cards . length ; const STEP = 360 / N ; let rot = 0 ; if ( getCompute…" at bounding box center [300, 383] width 468 height 583
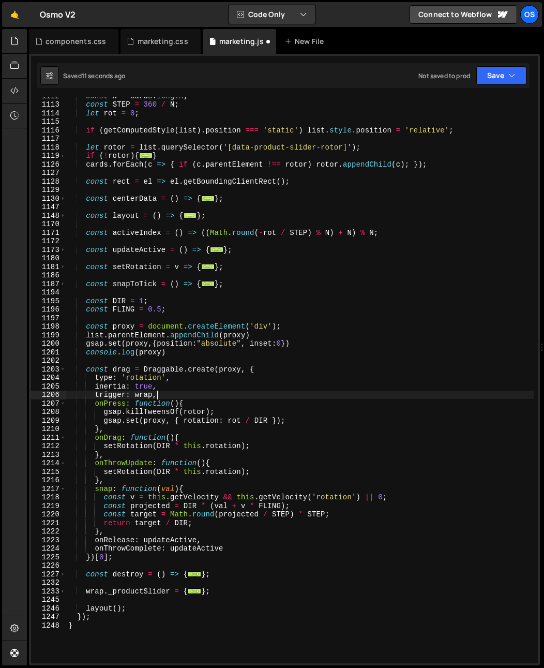
click at [110, 398] on div "const N = cards . length ; const STEP = 360 / N ; let rot = 0 ; if ( getCompute…" at bounding box center [300, 383] width 468 height 583
click at [156, 397] on div "const N = cards . length ; const STEP = 360 / N ; let rot = 0 ; if ( getCompute…" at bounding box center [300, 383] width 468 height 583
click at [150, 398] on div "const N = cards . length ; const STEP = 360 / N ; let rot = 0 ; if ( getCompute…" at bounding box center [300, 383] width 468 height 583
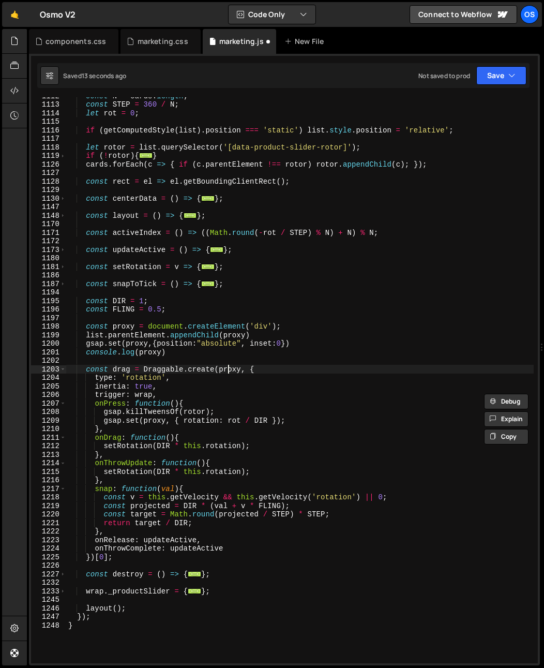
click at [228, 369] on div "const N = cards . length ; const STEP = 360 / N ; let rot = 0 ; if ( getCompute…" at bounding box center [300, 383] width 468 height 583
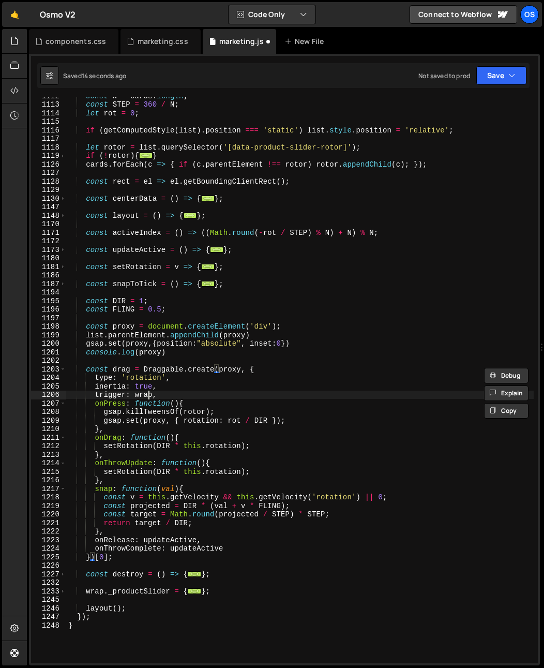
click at [147, 395] on div "const N = cards . length ; const STEP = 360 / N ; let rot = 0 ; if ( getCompute…" at bounding box center [300, 383] width 468 height 583
paste textarea "proxy"
click at [166, 370] on div "const N = cards . length ; const STEP = 360 / N ; let rot = 0 ; if ( getCompute…" at bounding box center [300, 383] width 468 height 583
click at [183, 414] on div "const N = cards . length ; const STEP = 360 / N ; let rot = 0 ; if ( getCompute…" at bounding box center [300, 383] width 468 height 583
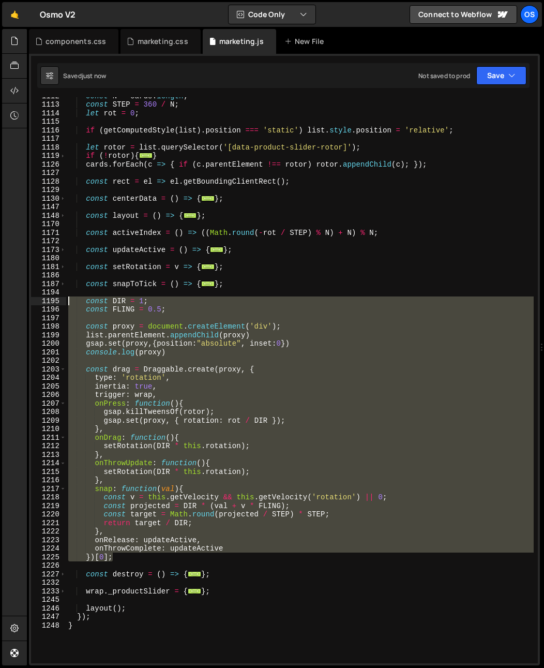
drag, startPoint x: 126, startPoint y: 556, endPoint x: 21, endPoint y: 301, distance: 275.8
click at [21, 301] on div "Hold on a sec... Are you certain you wish to leave this page? Any changes you'v…" at bounding box center [272, 334] width 544 height 668
click at [192, 492] on div "const N = cards . length ; const STEP = 360 / N ; let rot = 0 ; if ( getCompute…" at bounding box center [300, 380] width 468 height 566
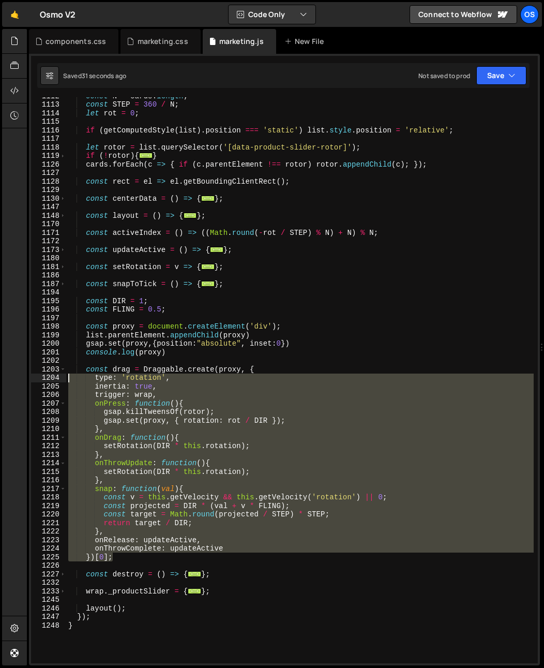
drag, startPoint x: 120, startPoint y: 560, endPoint x: 51, endPoint y: 372, distance: 199.9
click at [51, 372] on div "snap: function(val){ 1112 1113 1114 1115 1116 1117 1118 1119 1126 1127 1128 112…" at bounding box center [284, 380] width 507 height 566
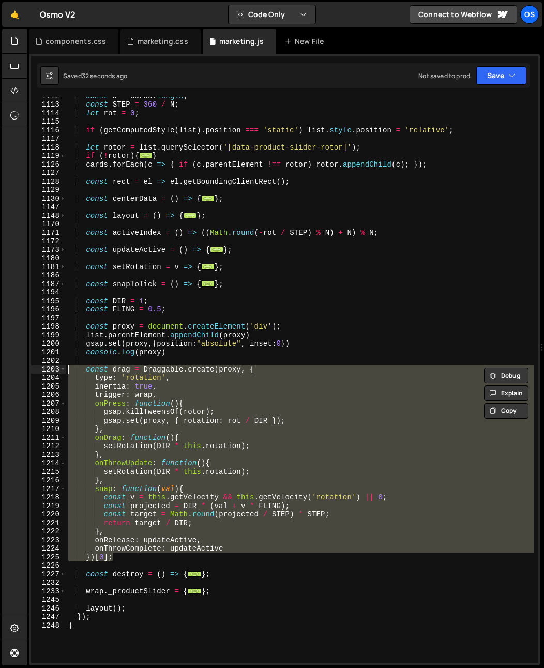
paste textarea "})[0];"
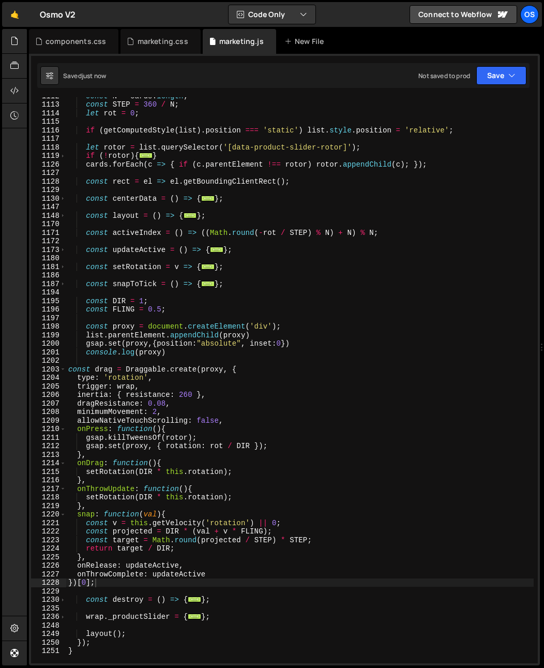
click at [220, 463] on div "const N = cards . length ; const STEP = 360 / N ; let rot = 0 ; if ( getCompute…" at bounding box center [300, 383] width 468 height 583
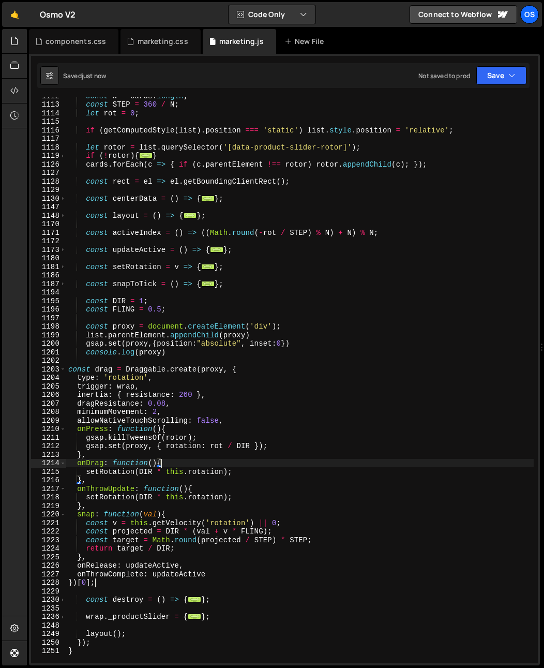
type textarea "onThrowComplete: updateActive })[0];"
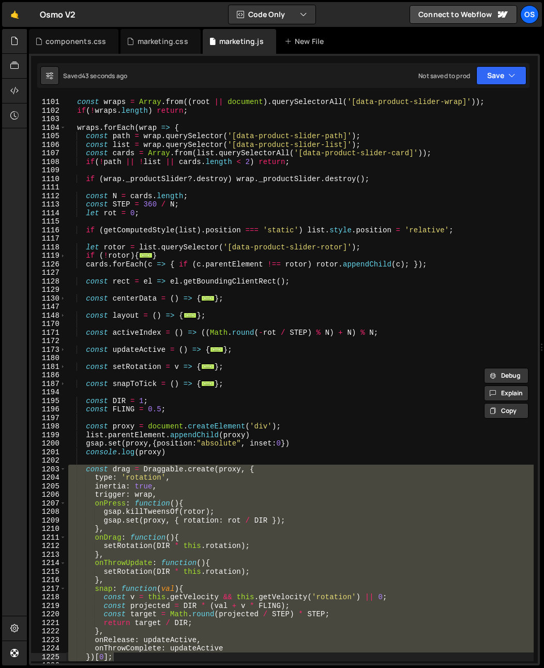
scroll to position [690, 0]
